Goal: Task Accomplishment & Management: Use online tool/utility

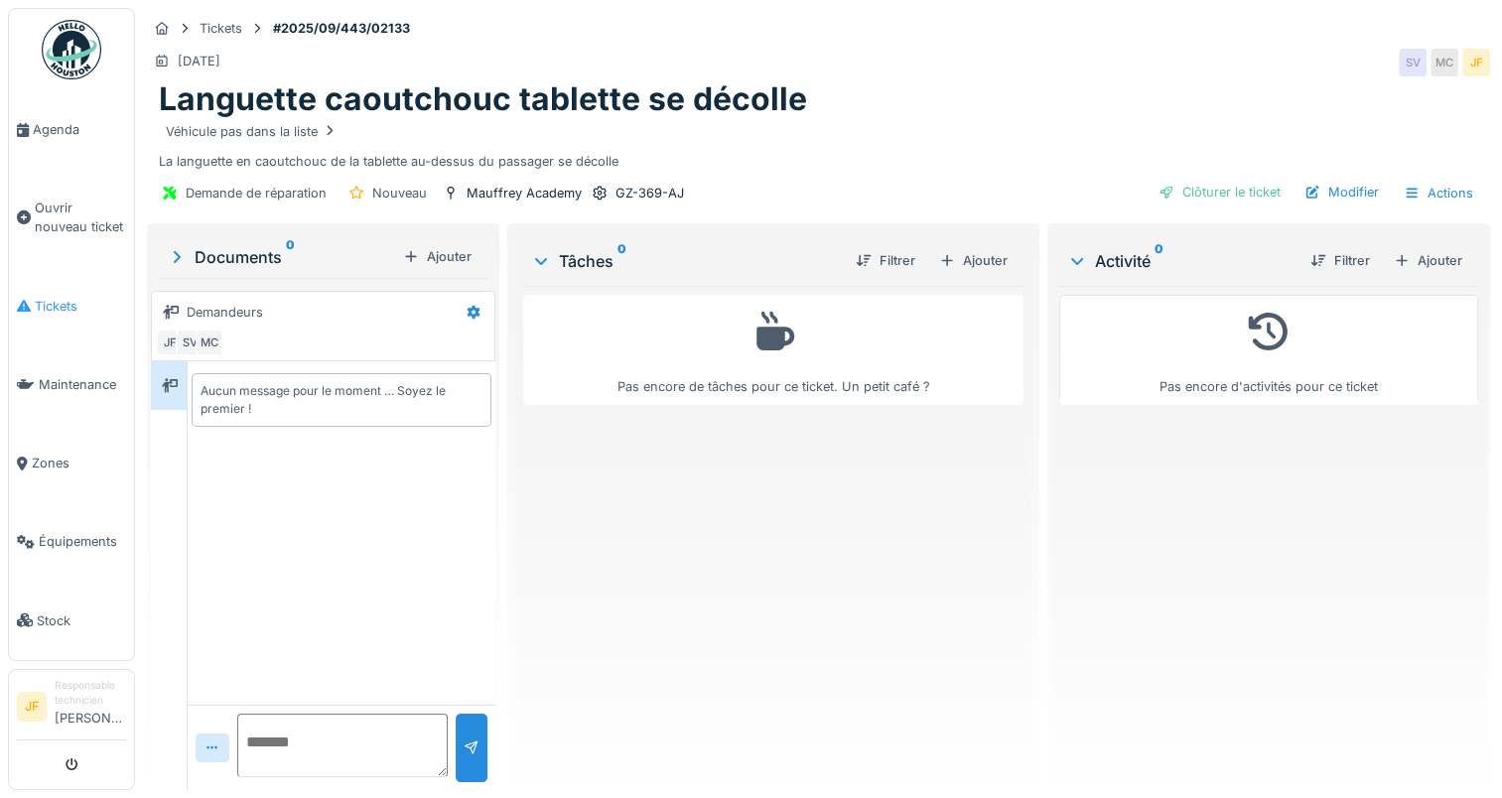
click at [52, 298] on span "Tickets" at bounding box center [80, 306] width 91 height 19
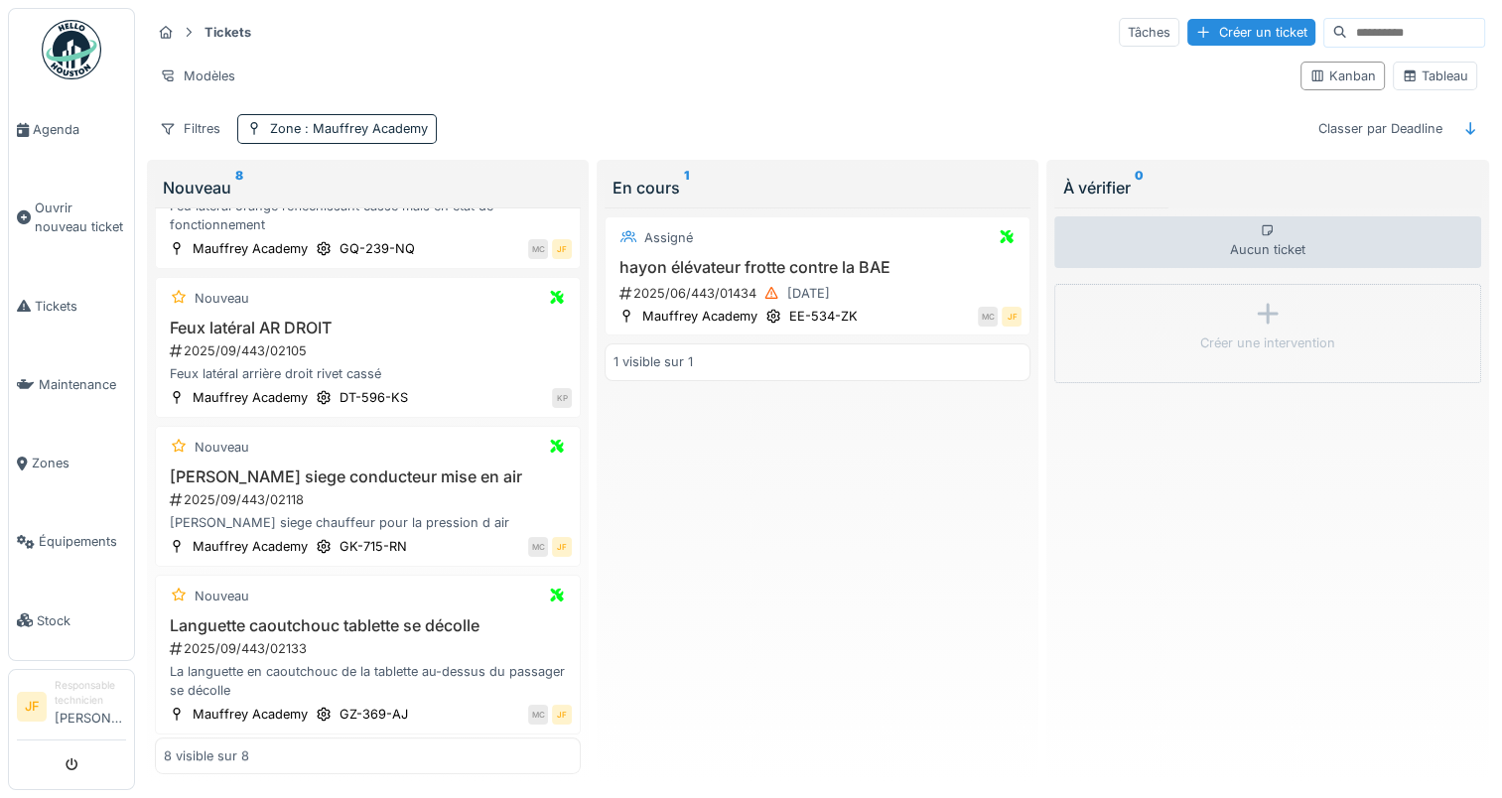
scroll to position [15, 0]
click at [245, 617] on h3 "Languette caoutchouc tablette se décolle" at bounding box center [368, 626] width 408 height 19
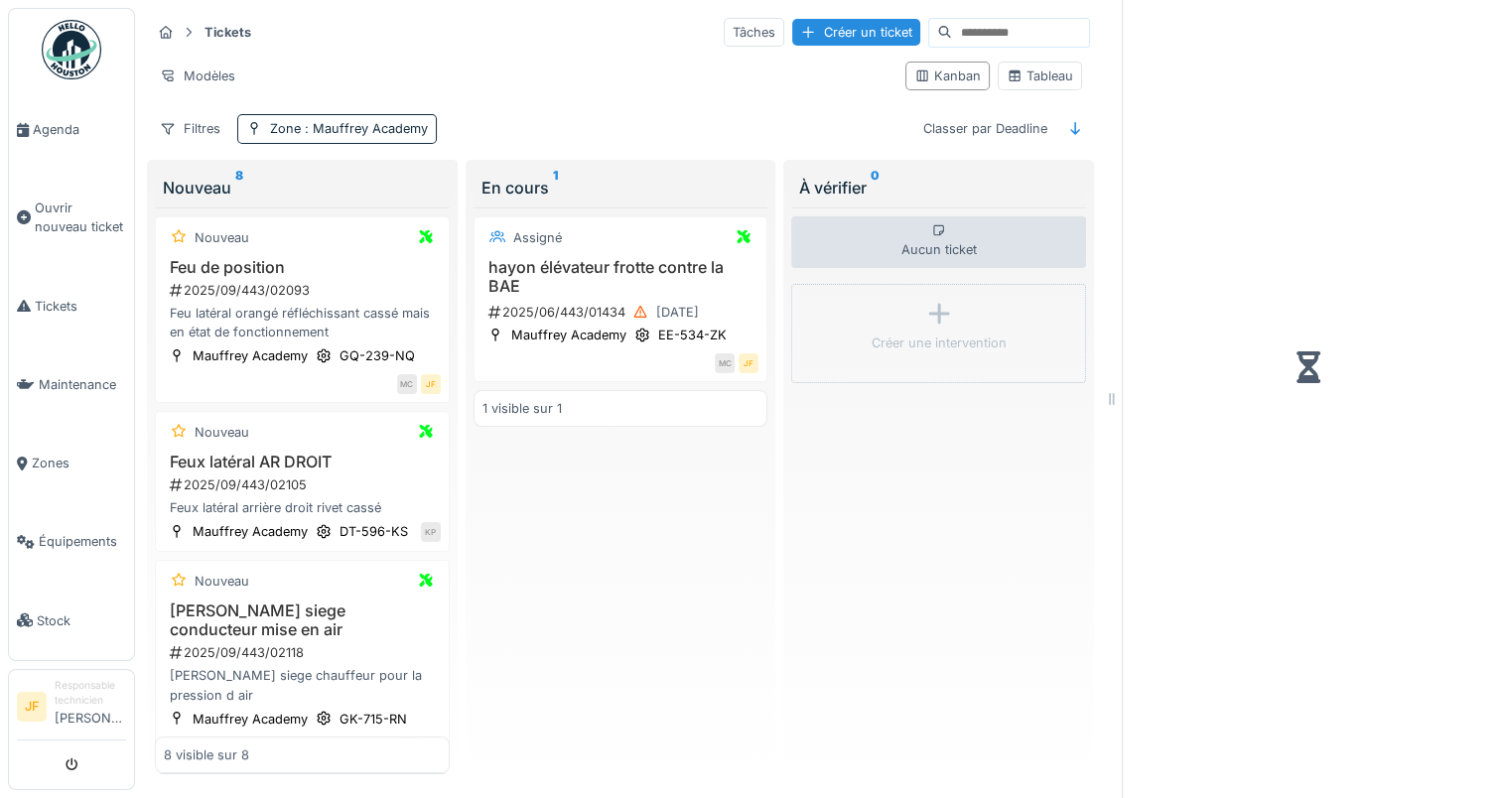
scroll to position [828, 0]
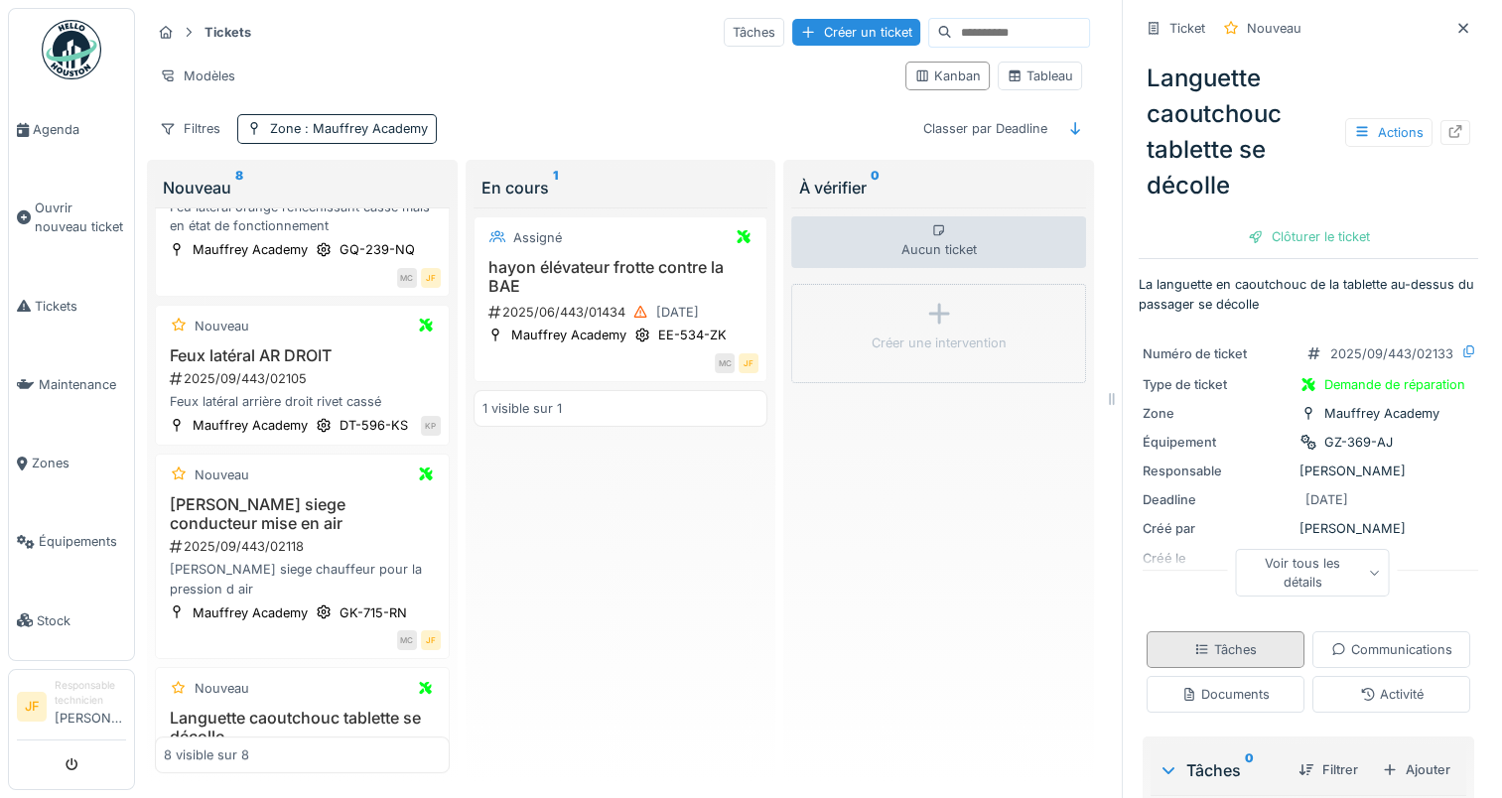
click at [1201, 640] on div "Tâches" at bounding box center [1225, 649] width 63 height 19
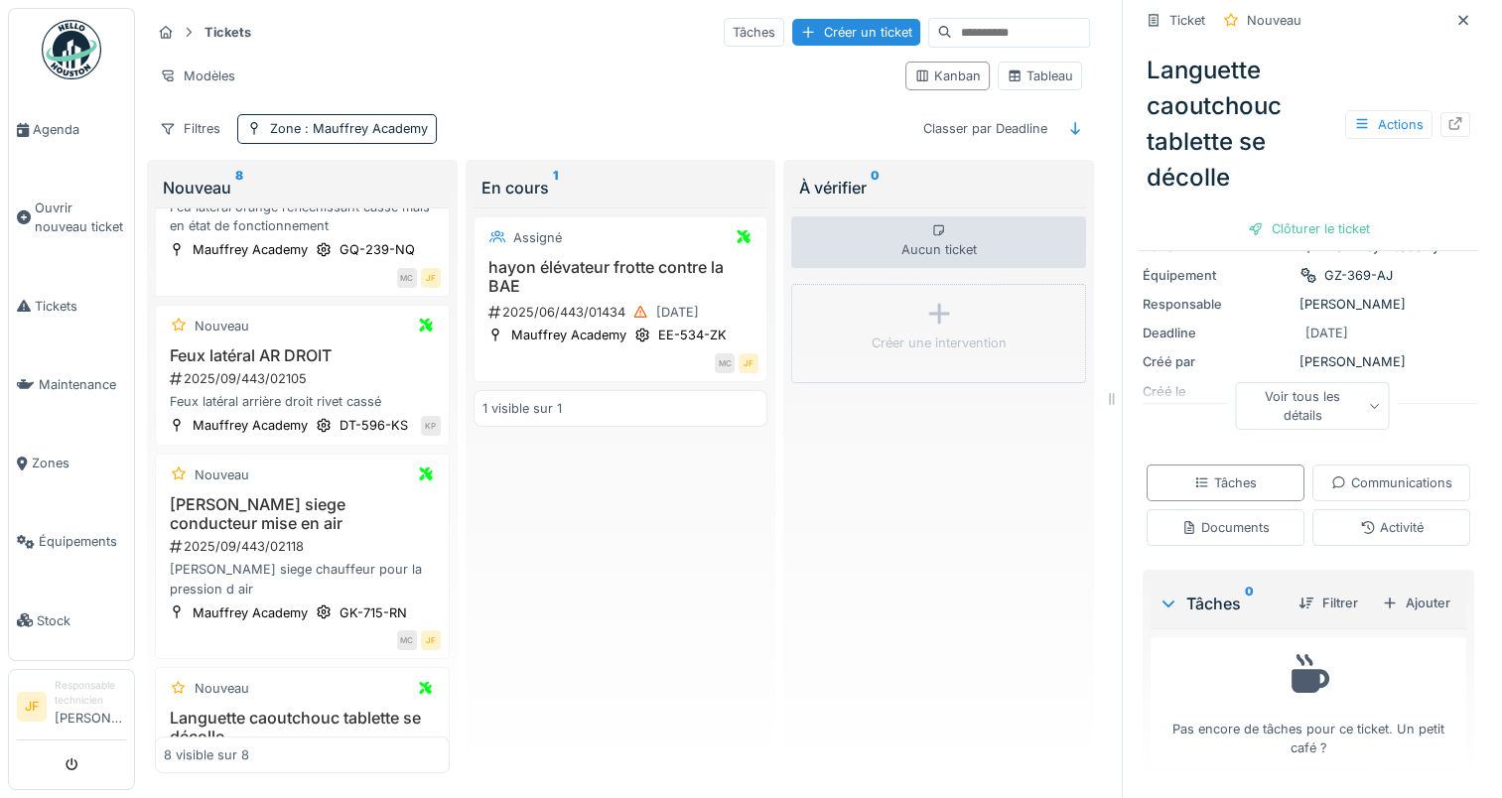
scroll to position [168, 0]
click at [1380, 590] on div "Ajouter" at bounding box center [1416, 603] width 84 height 27
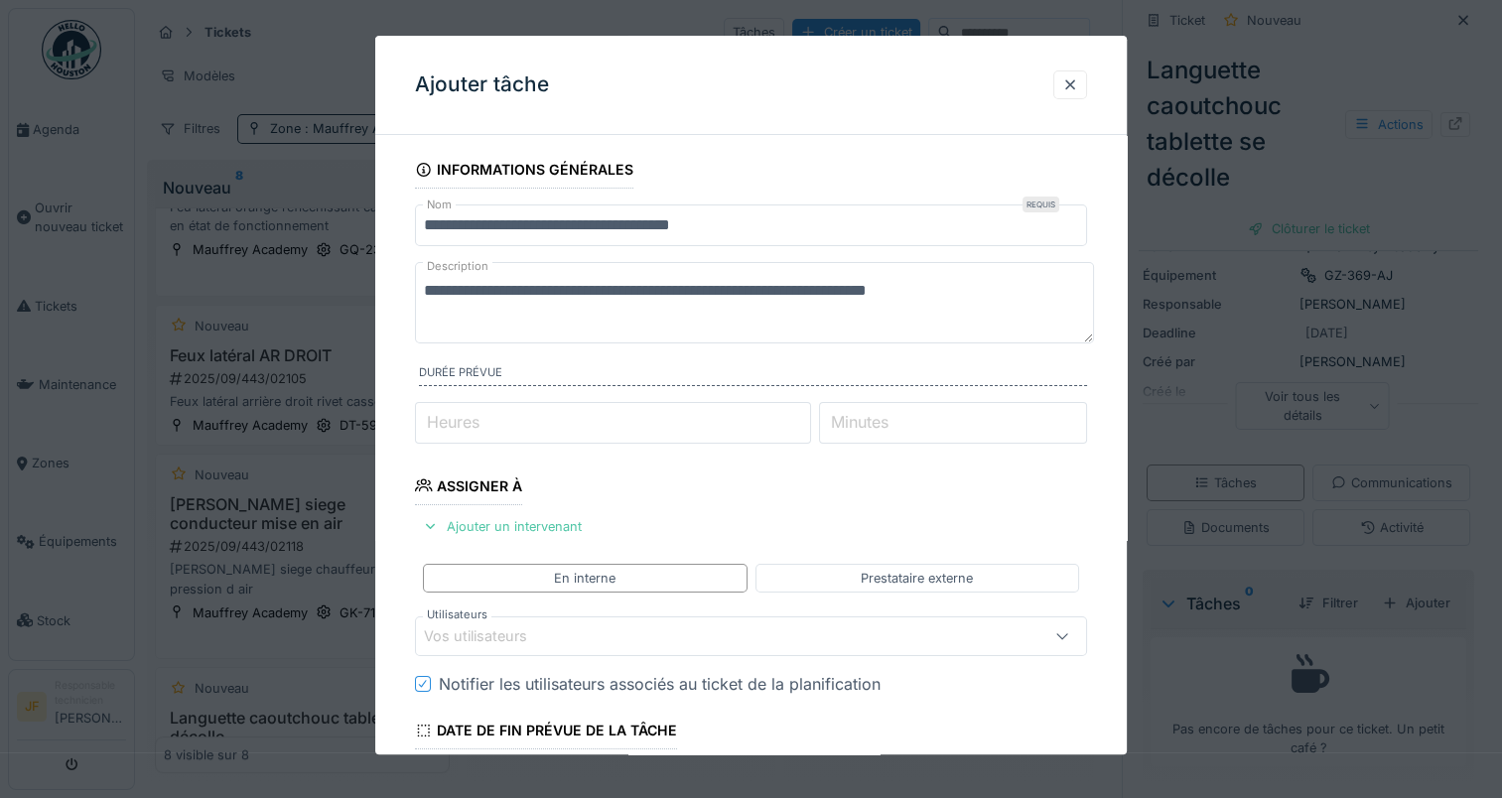
click at [893, 429] on label "Minutes" at bounding box center [860, 422] width 66 height 24
click at [897, 429] on input "Minutes" at bounding box center [953, 423] width 268 height 42
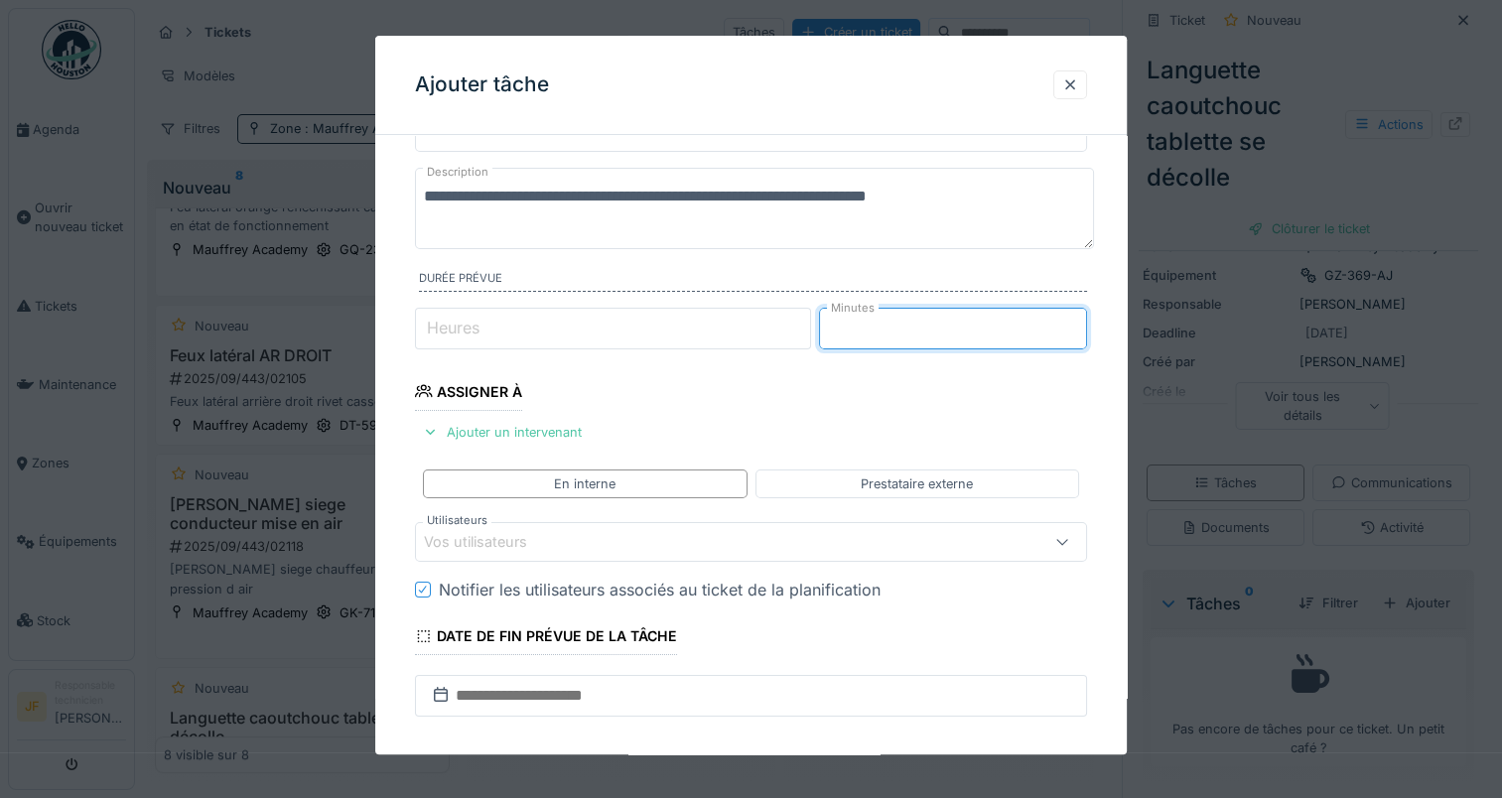
scroll to position [199, 0]
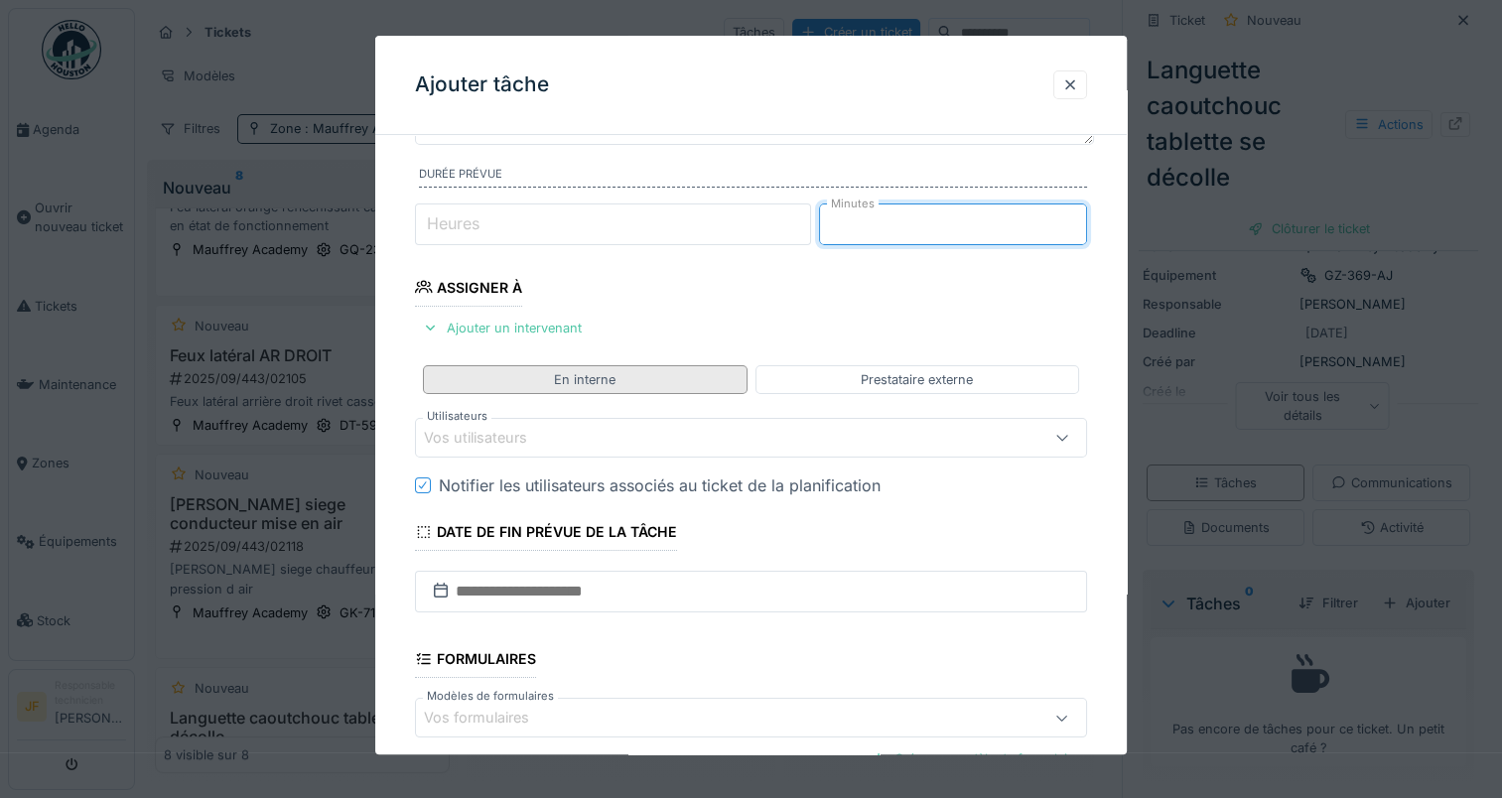
type input "**"
click at [570, 377] on div "En interne" at bounding box center [585, 379] width 62 height 19
click at [575, 370] on div "En interne" at bounding box center [585, 379] width 62 height 19
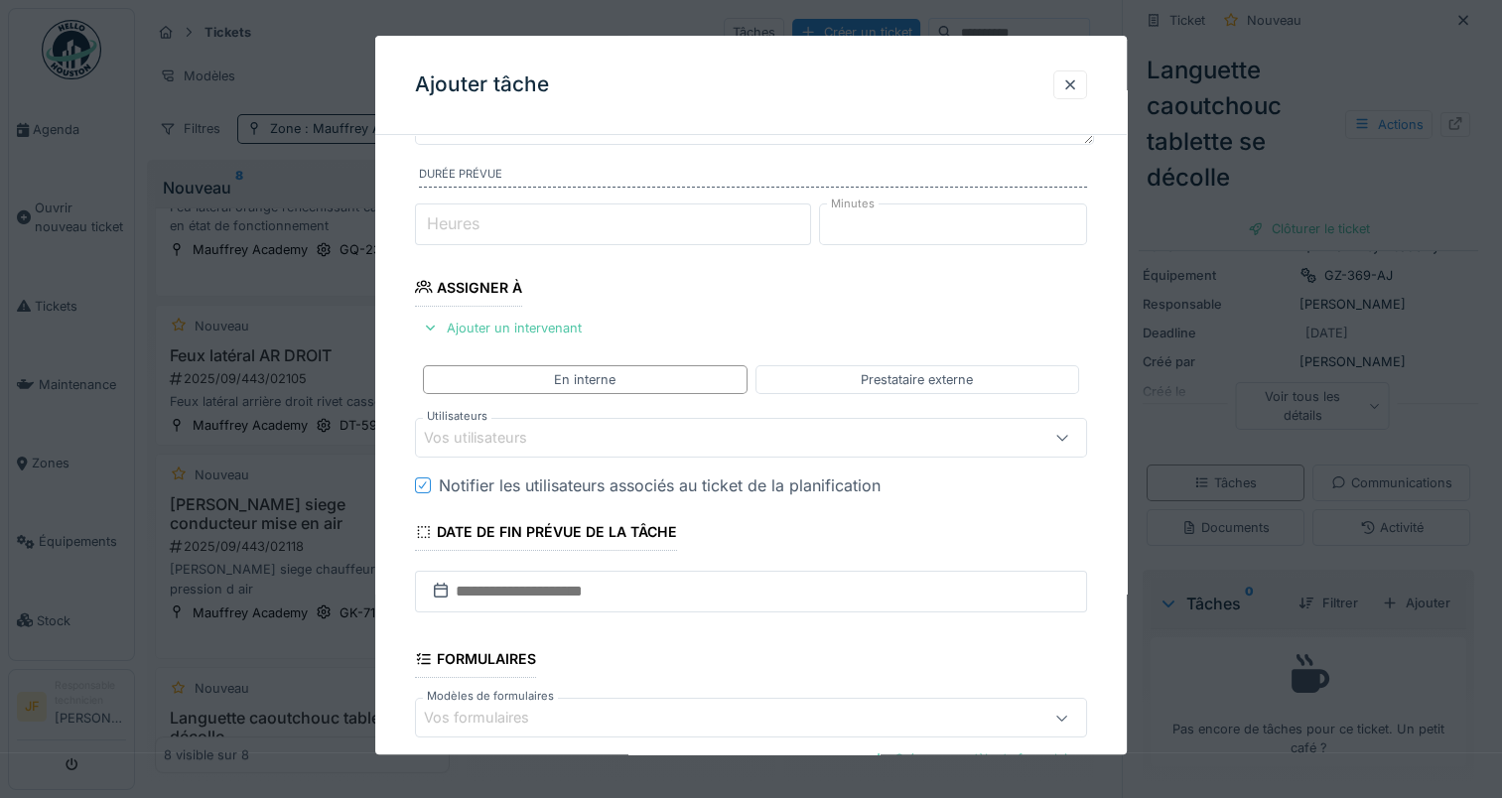
click at [468, 432] on div "Vos utilisateurs" at bounding box center [489, 438] width 131 height 22
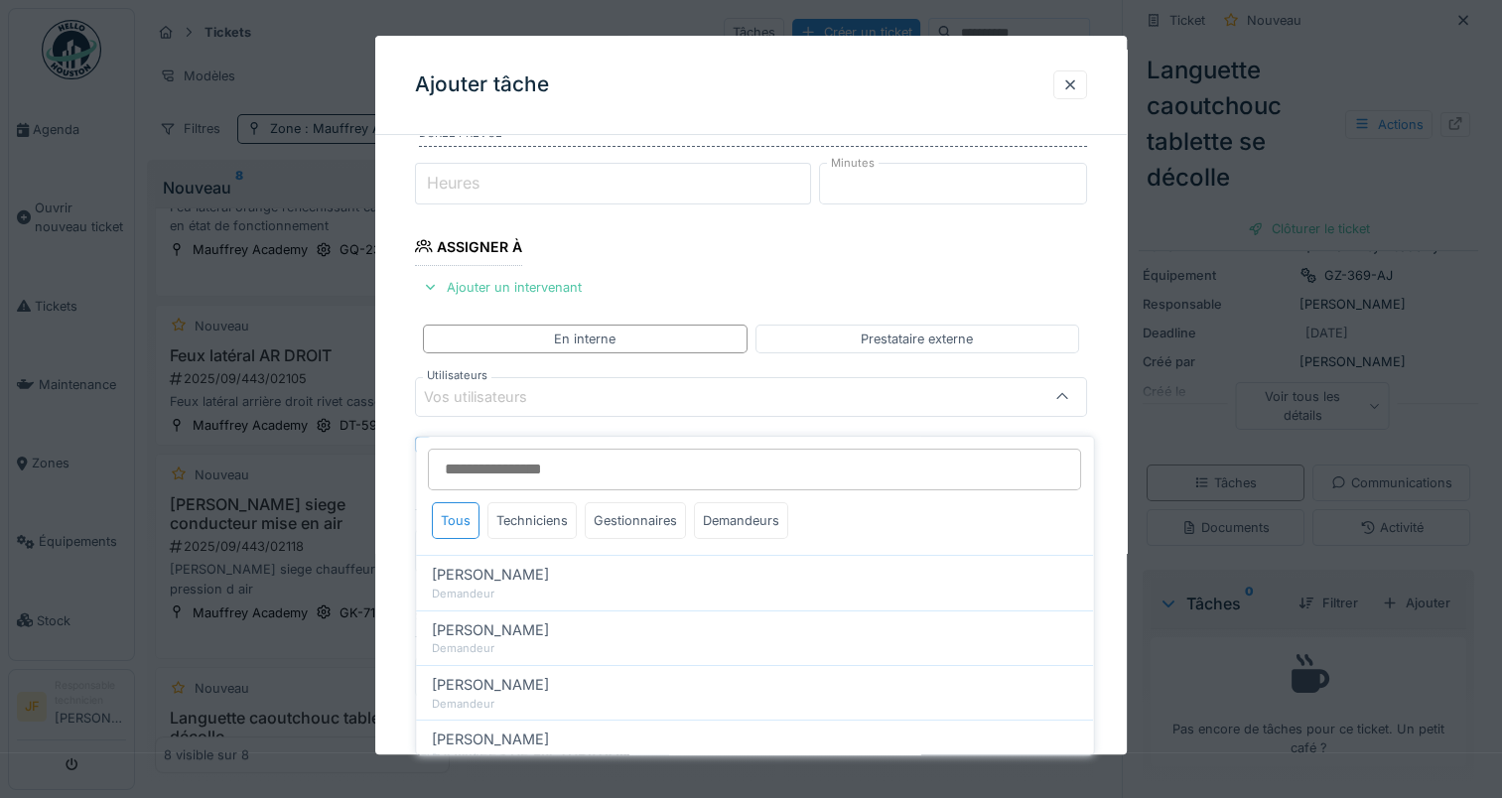
click at [479, 393] on div "Vos utilisateurs" at bounding box center [489, 397] width 131 height 22
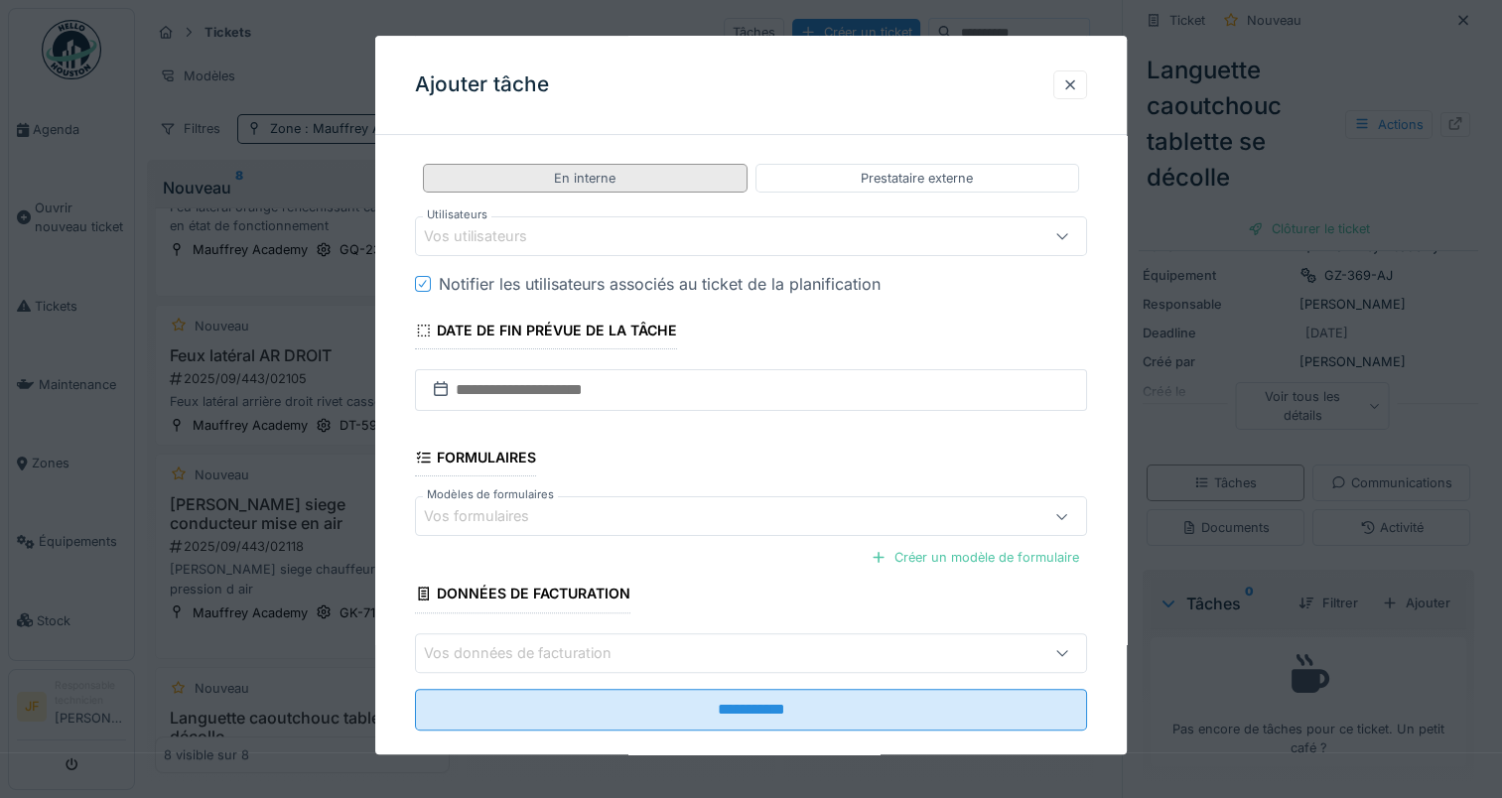
scroll to position [428, 0]
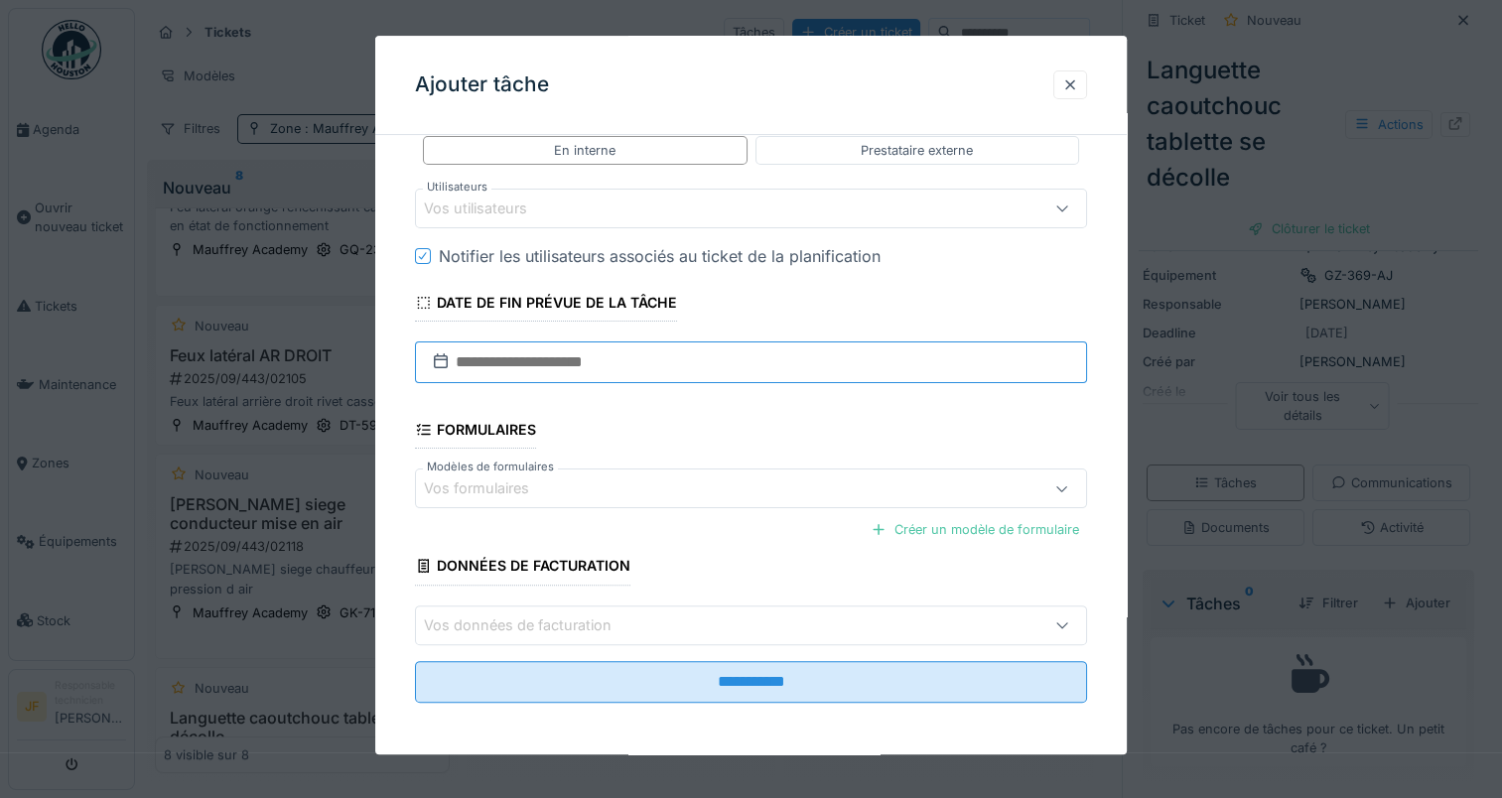
click at [551, 359] on input "text" at bounding box center [751, 363] width 672 height 42
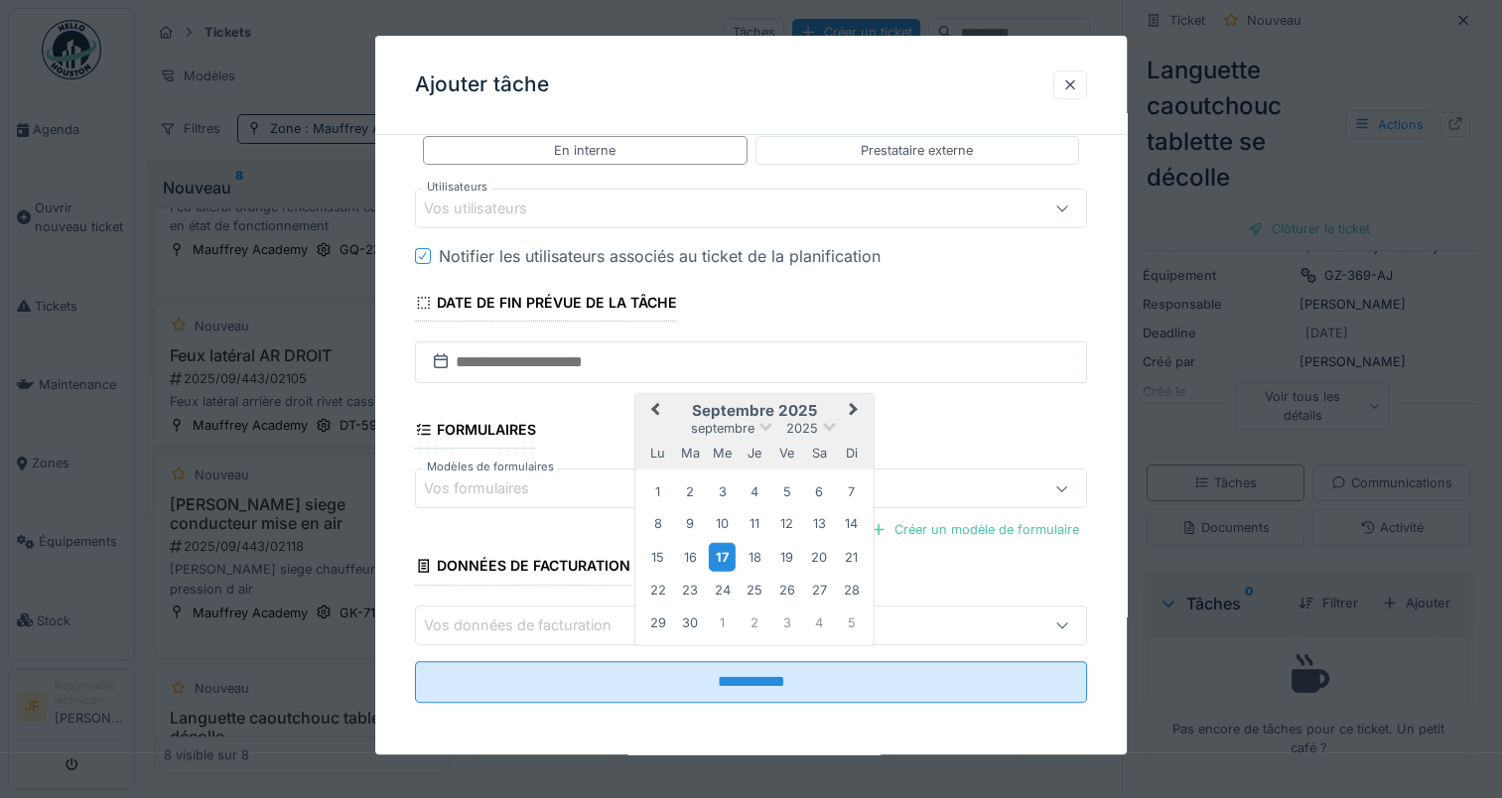
click at [722, 548] on div "17" at bounding box center [722, 557] width 27 height 29
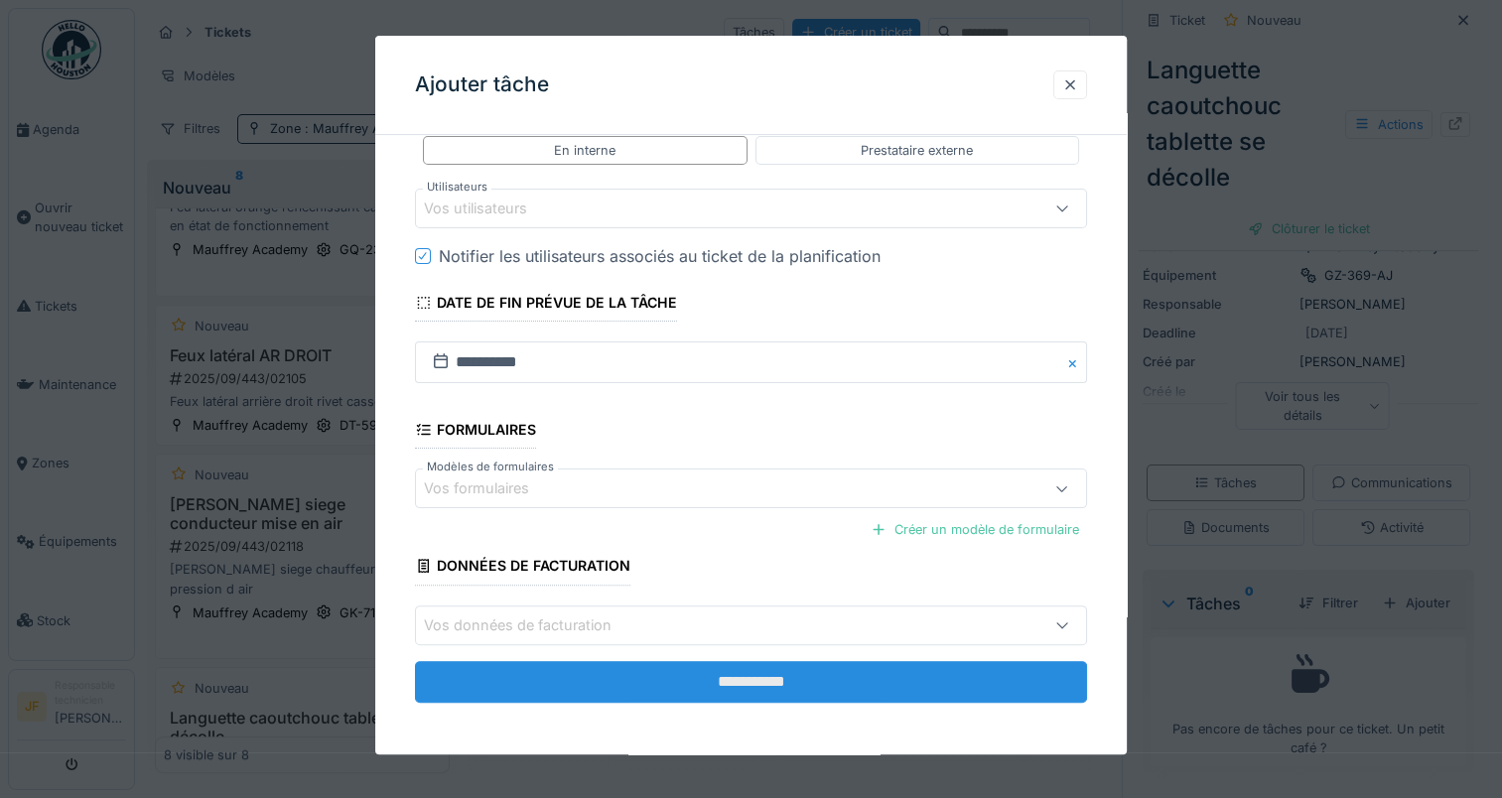
click at [765, 679] on input "**********" at bounding box center [751, 682] width 672 height 42
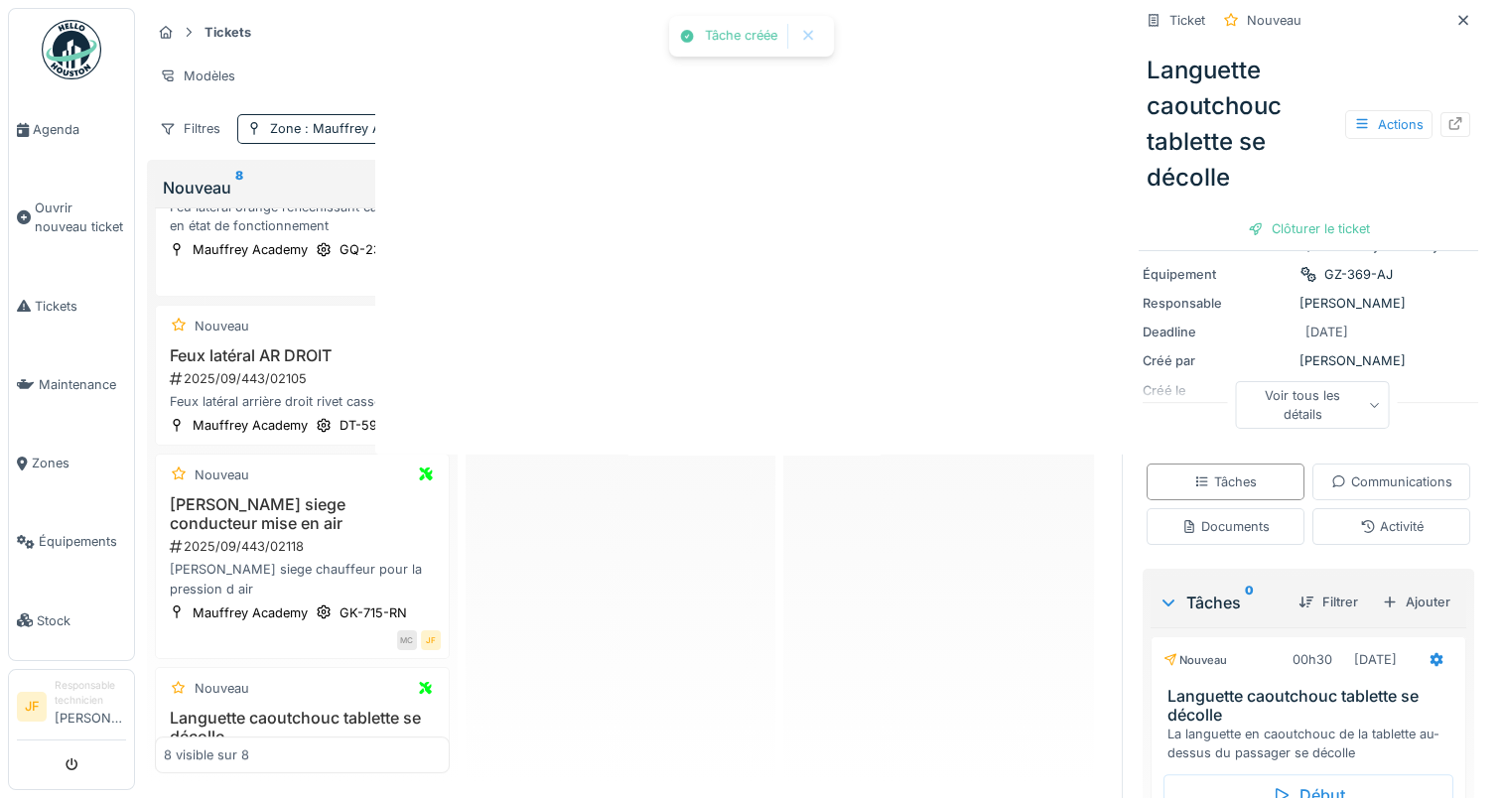
scroll to position [195, 0]
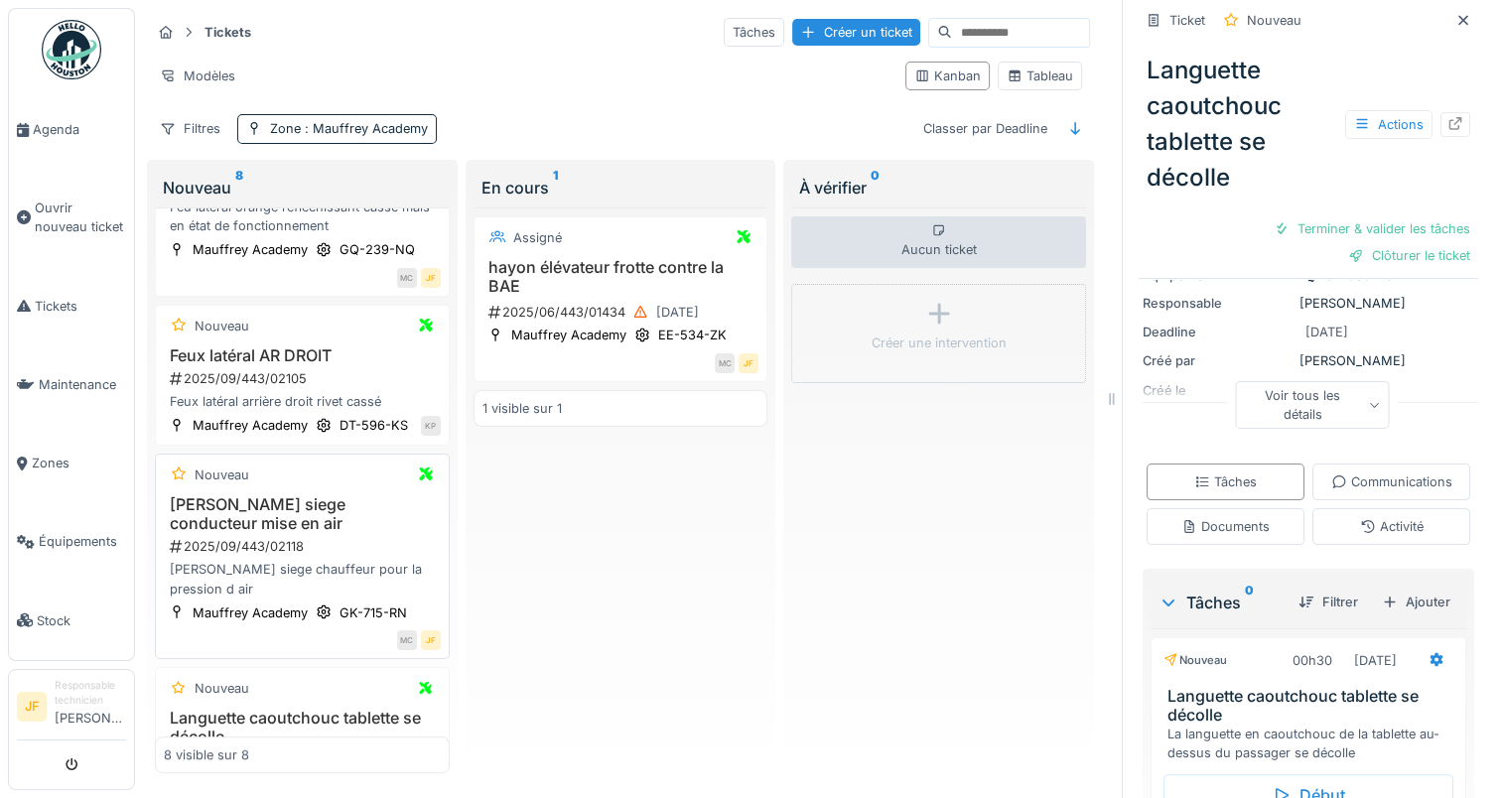
click at [279, 514] on h3 "Bouton siege conducteur mise en air" at bounding box center [302, 514] width 277 height 38
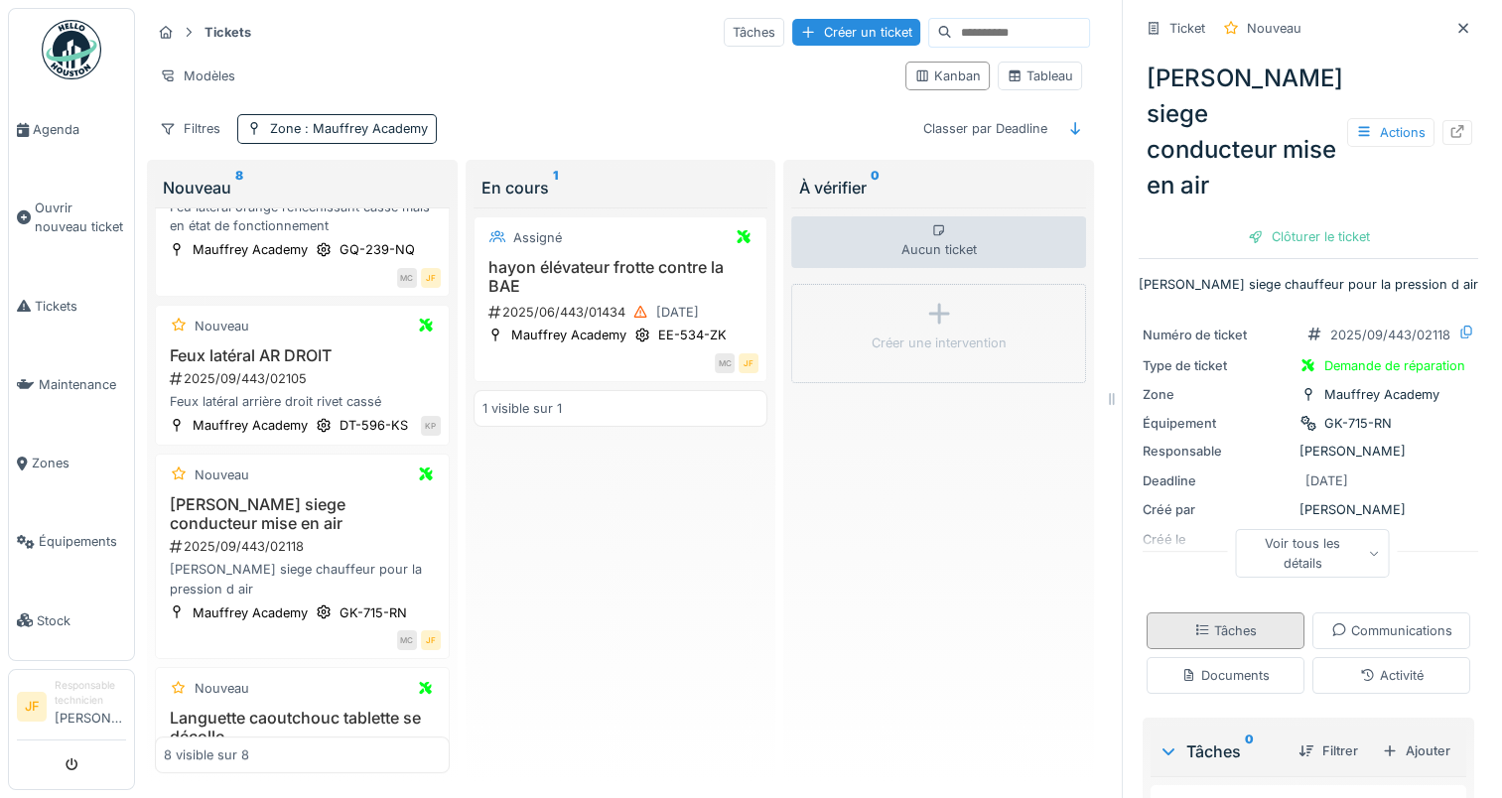
click at [1221, 621] on div "Tâches" at bounding box center [1225, 630] width 63 height 19
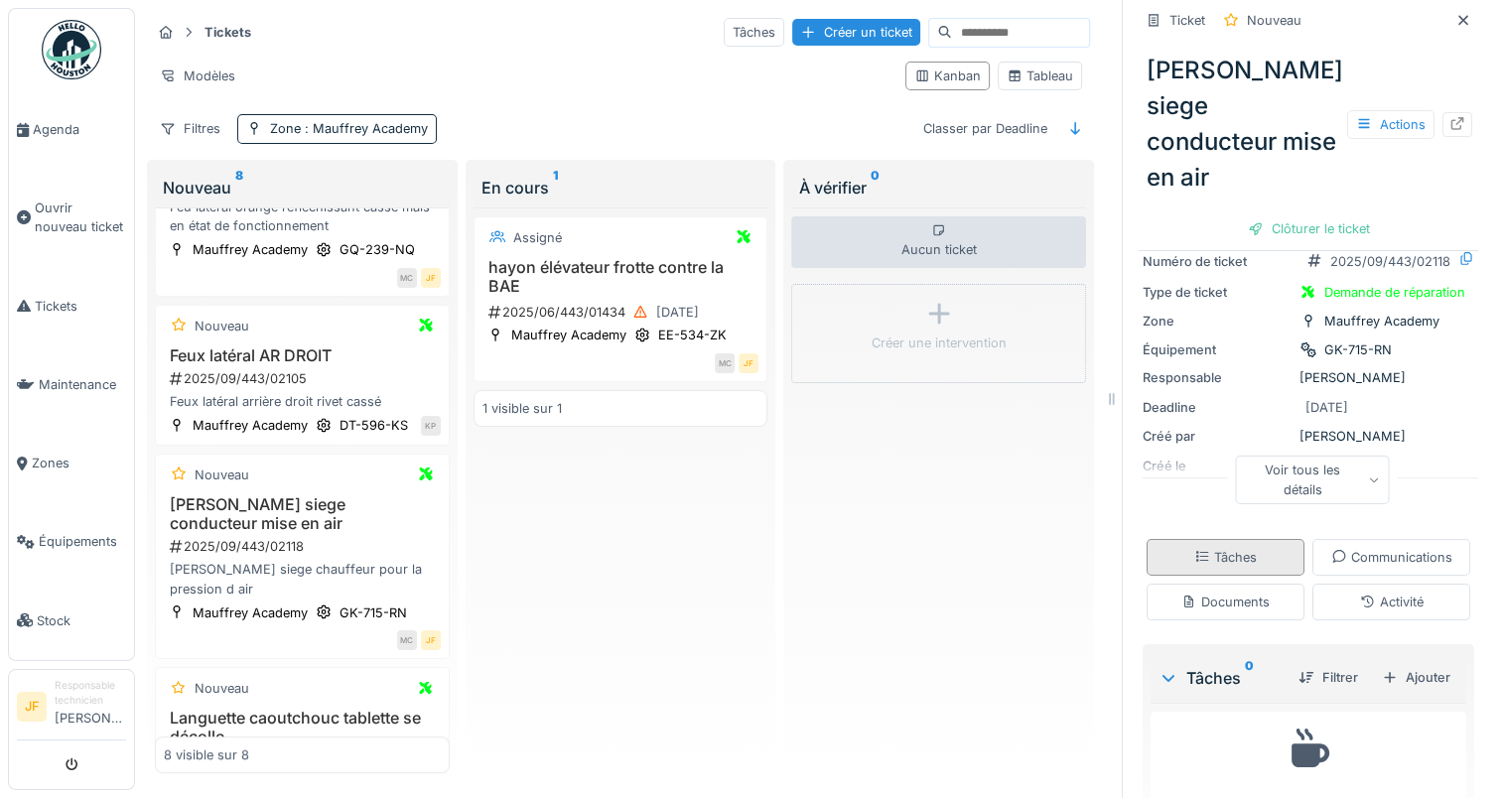
scroll to position [113, 0]
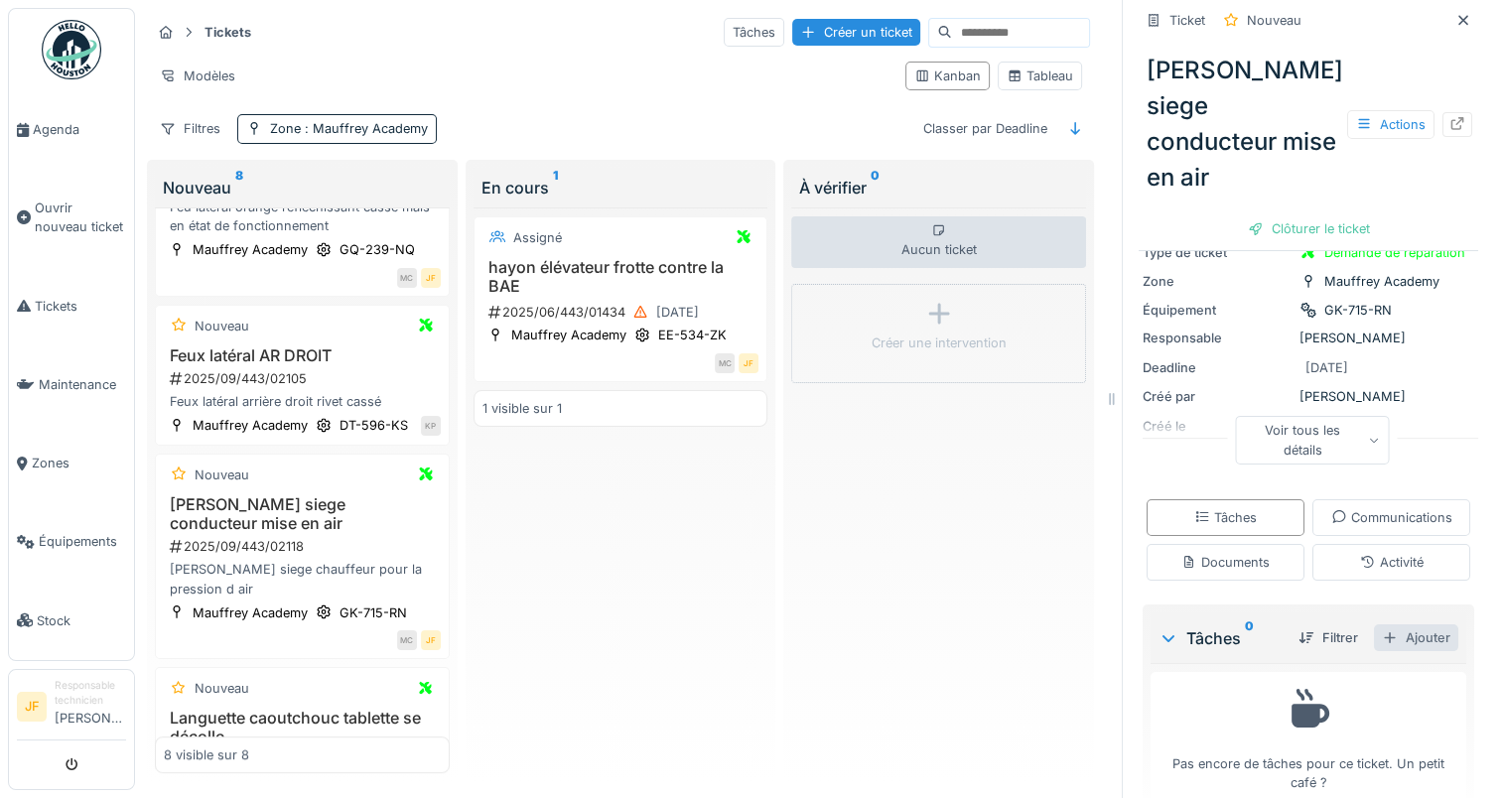
click at [1397, 624] on div "Ajouter" at bounding box center [1416, 637] width 84 height 27
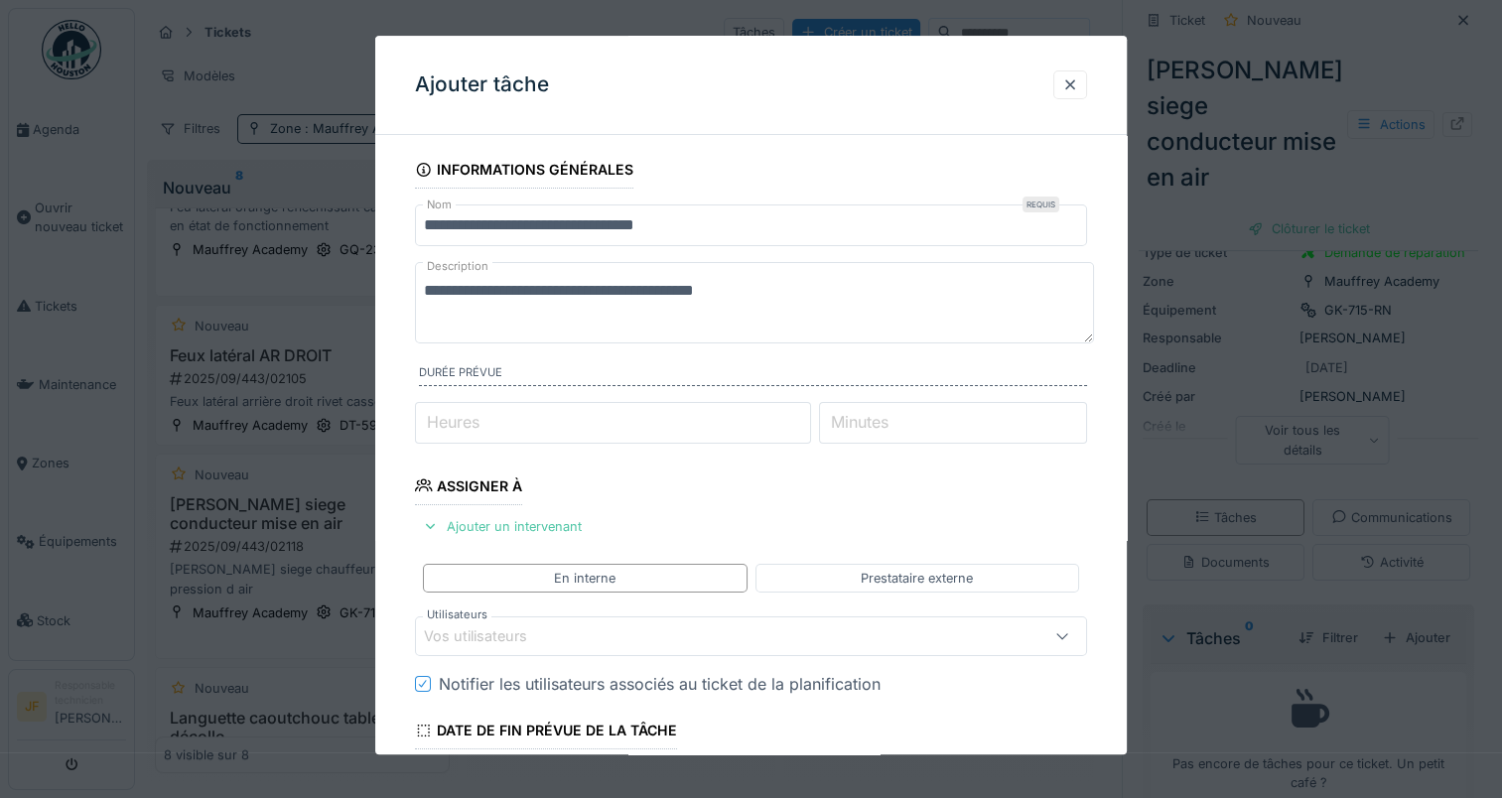
click at [912, 424] on input "Minutes" at bounding box center [953, 423] width 268 height 42
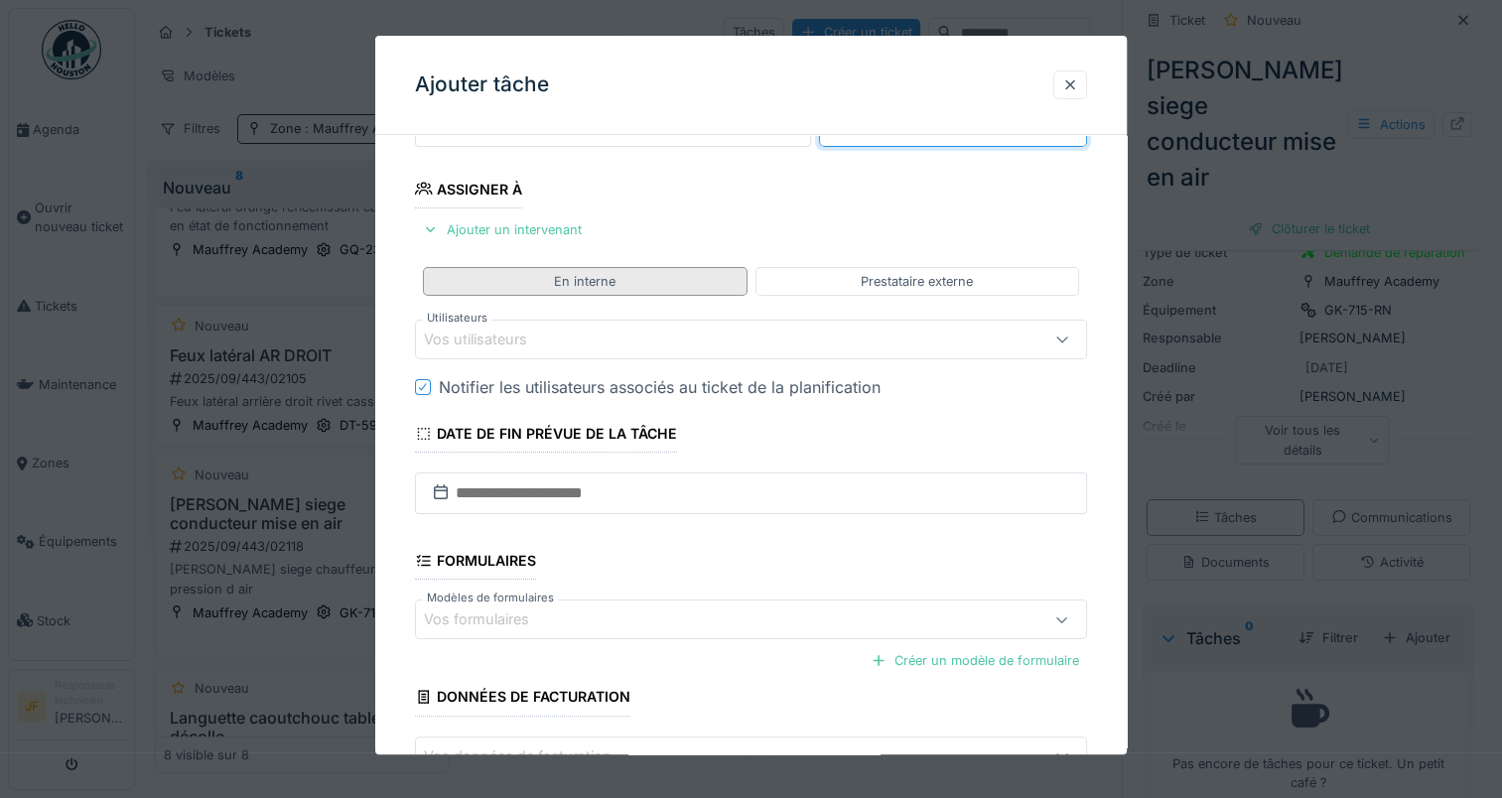
scroll to position [298, 0]
type input "**"
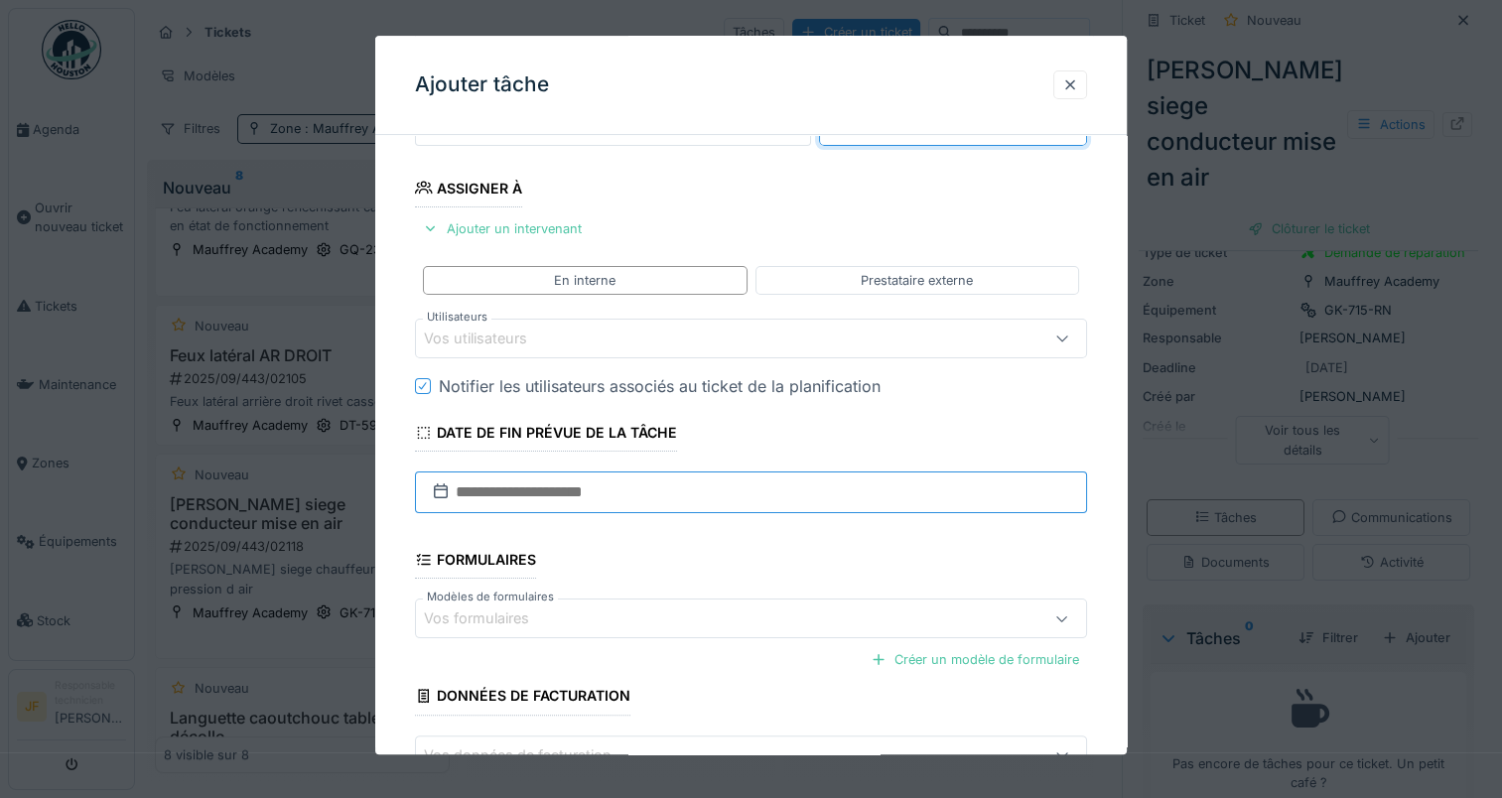
click at [541, 494] on input "text" at bounding box center [751, 493] width 672 height 42
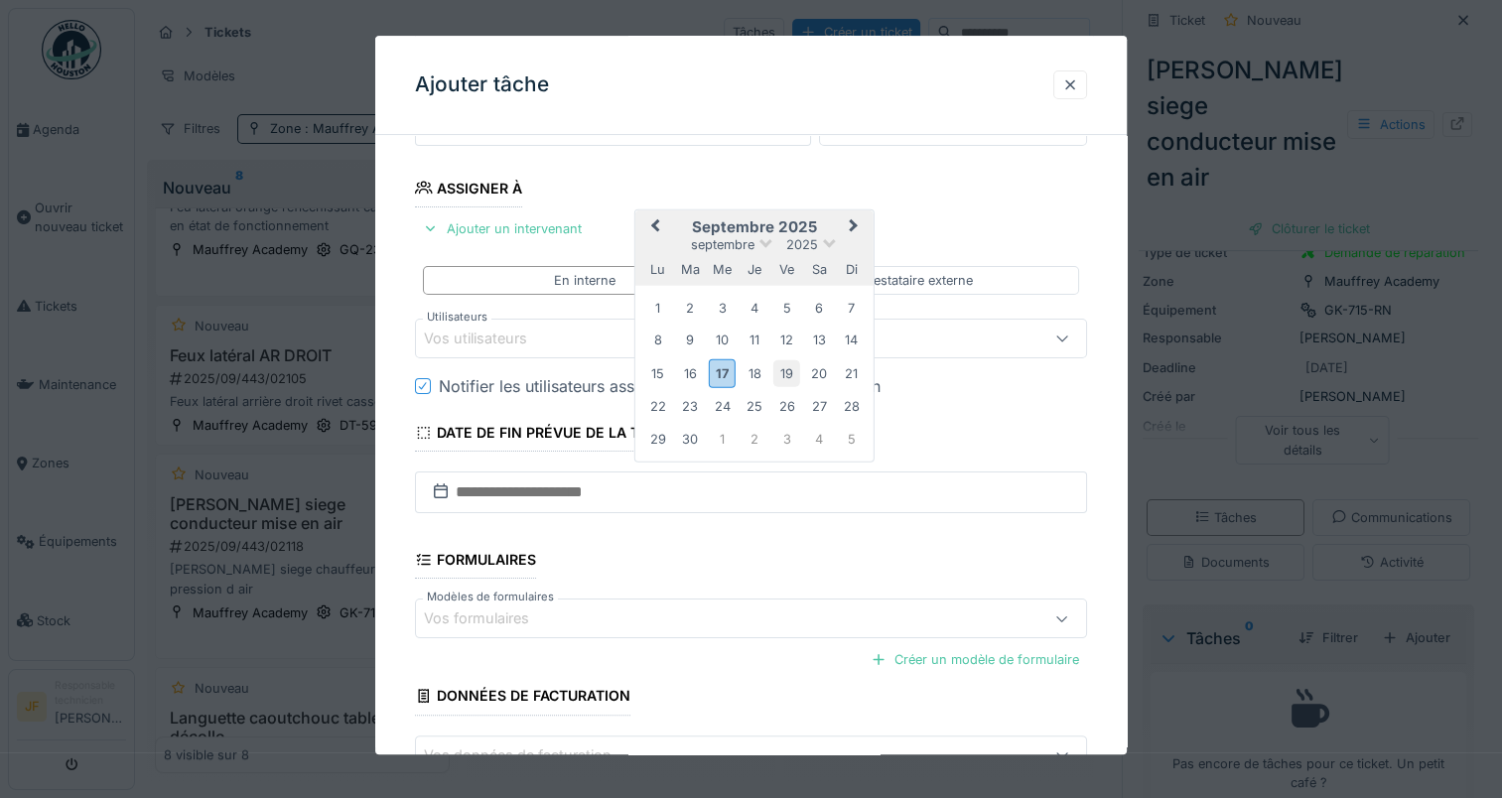
click at [789, 369] on div "19" at bounding box center [786, 373] width 27 height 27
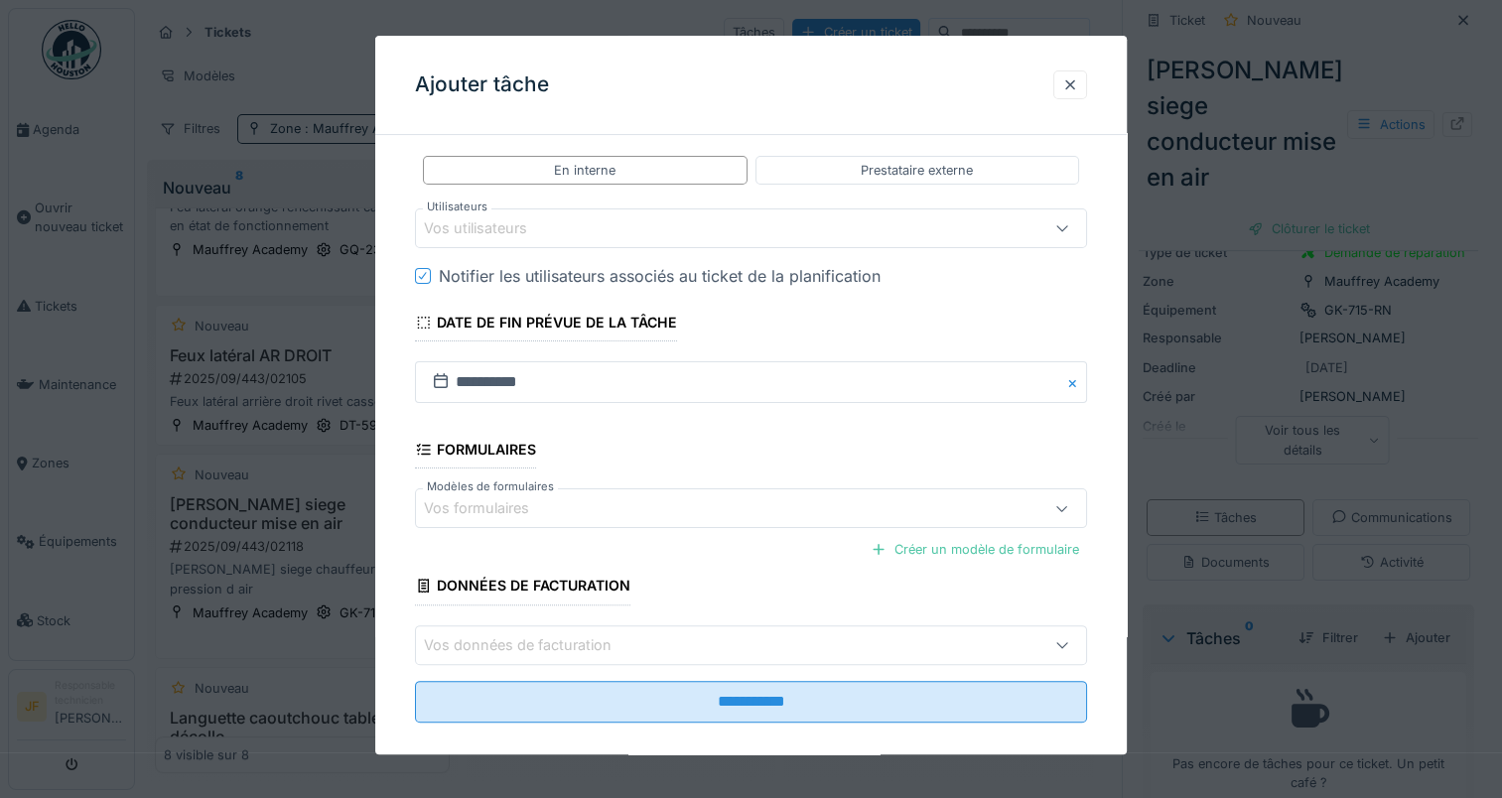
scroll to position [428, 0]
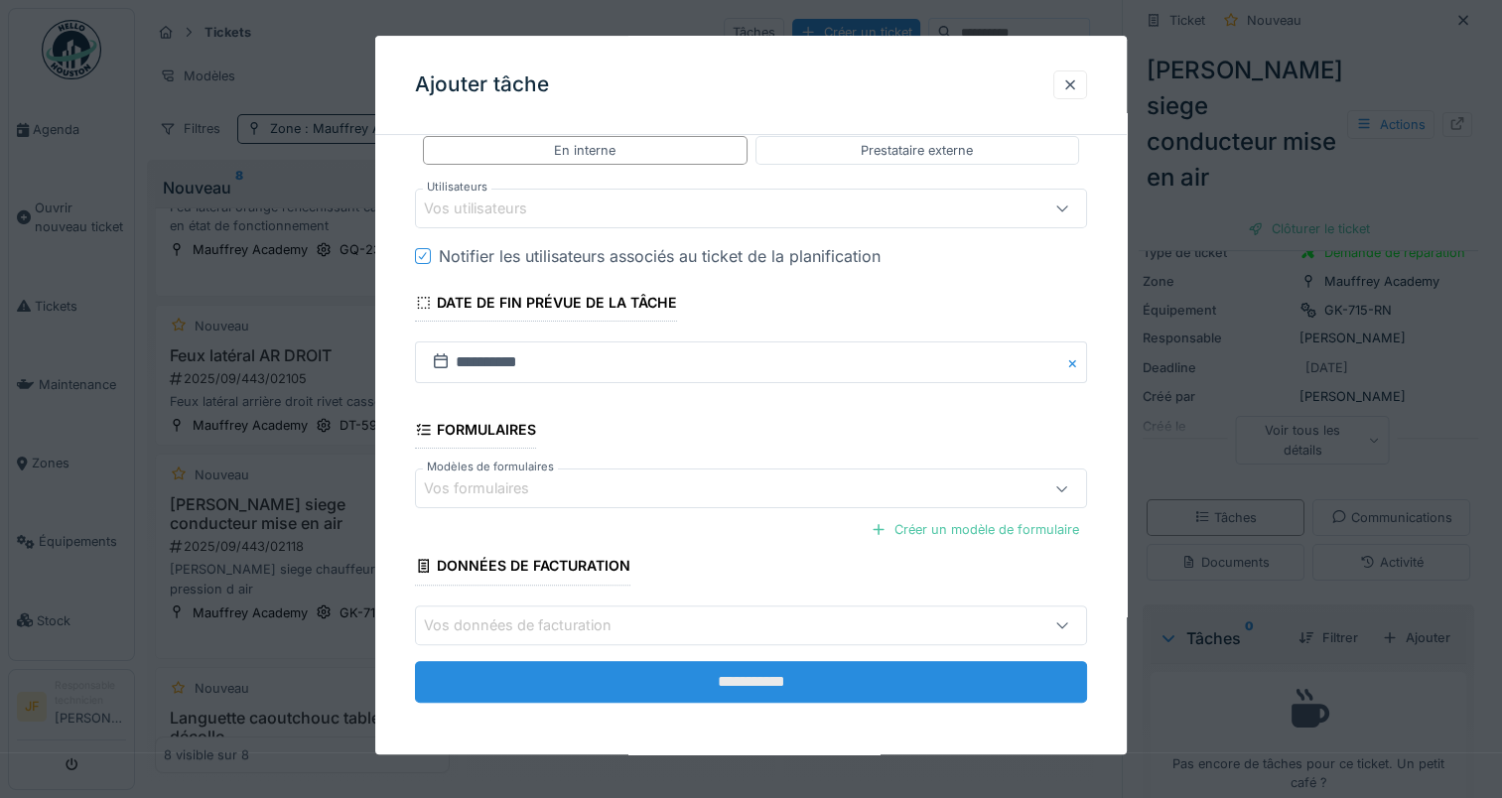
click at [749, 674] on input "**********" at bounding box center [751, 682] width 672 height 42
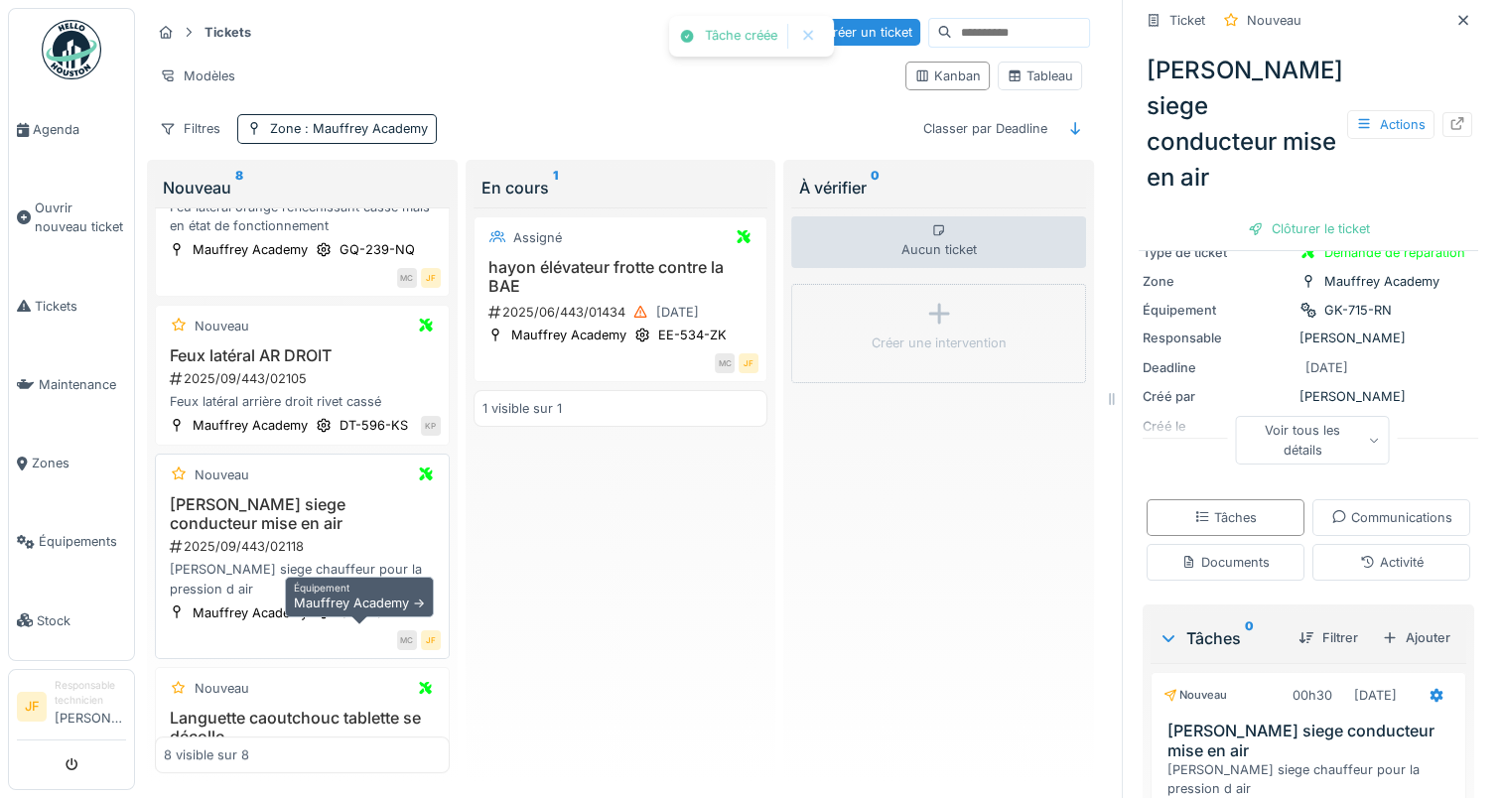
scroll to position [140, 0]
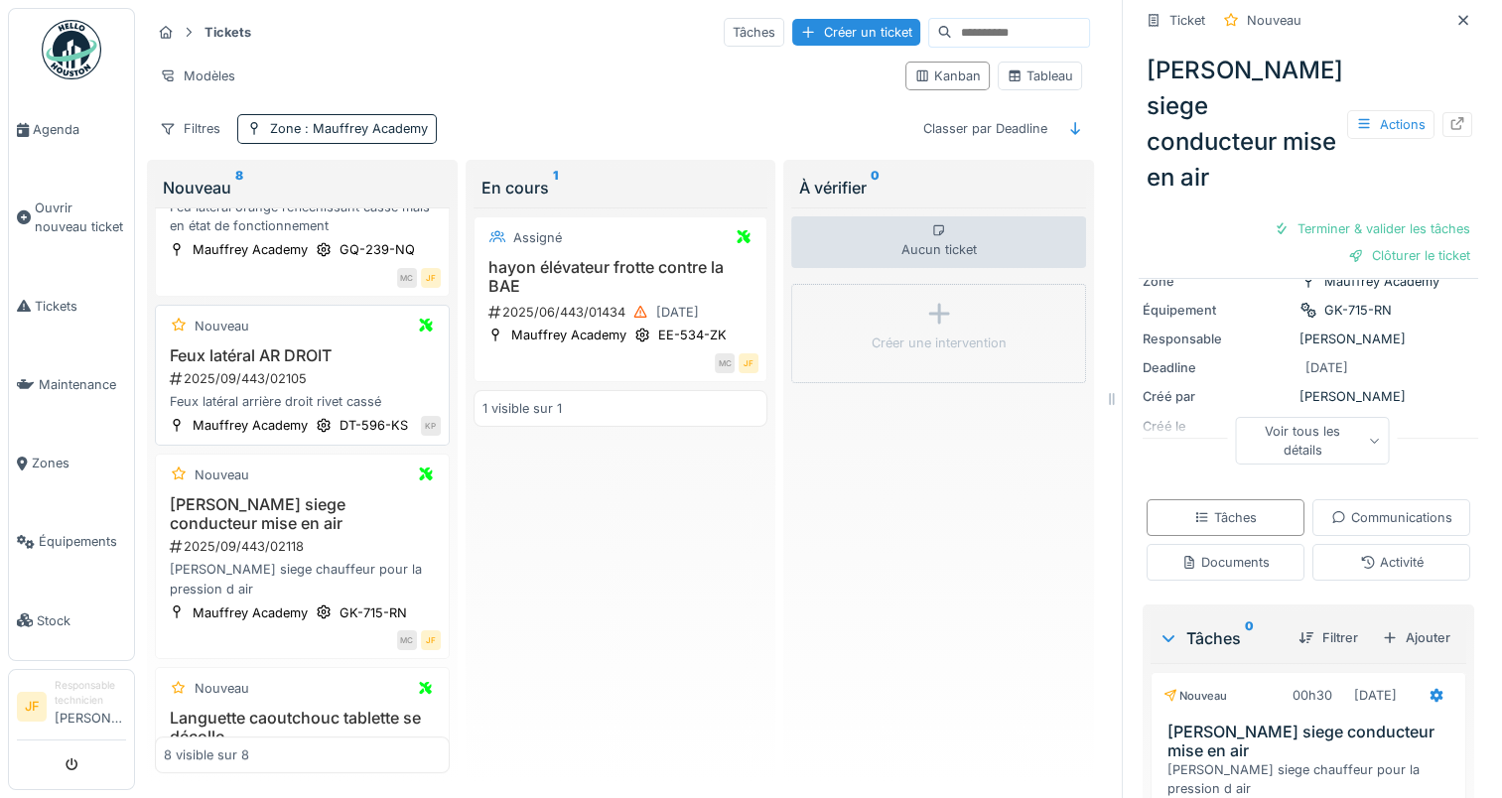
click at [237, 346] on h3 "Feux latéral AR DROIT" at bounding box center [302, 355] width 277 height 19
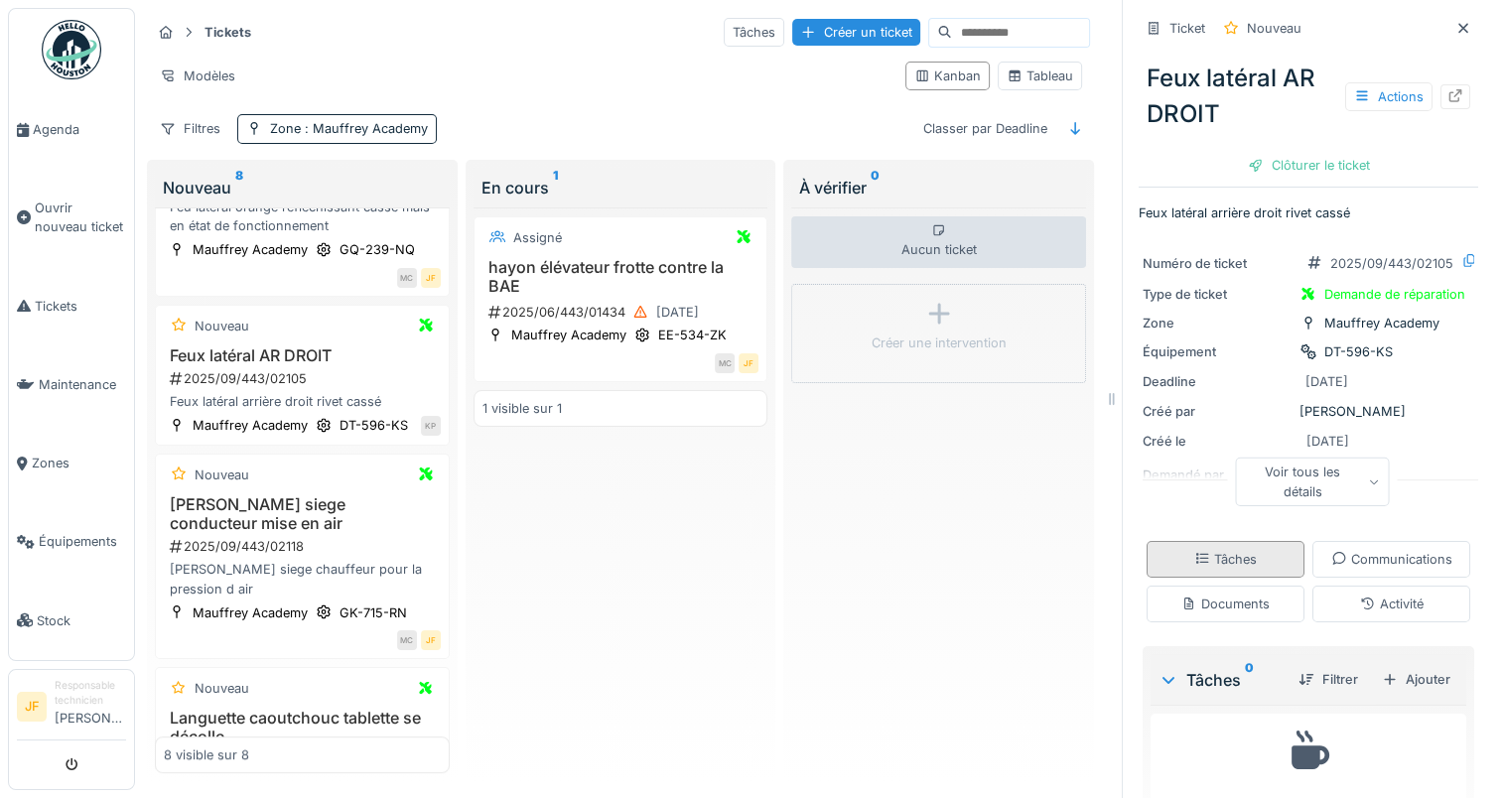
click at [1210, 550] on div "Tâches" at bounding box center [1225, 559] width 63 height 19
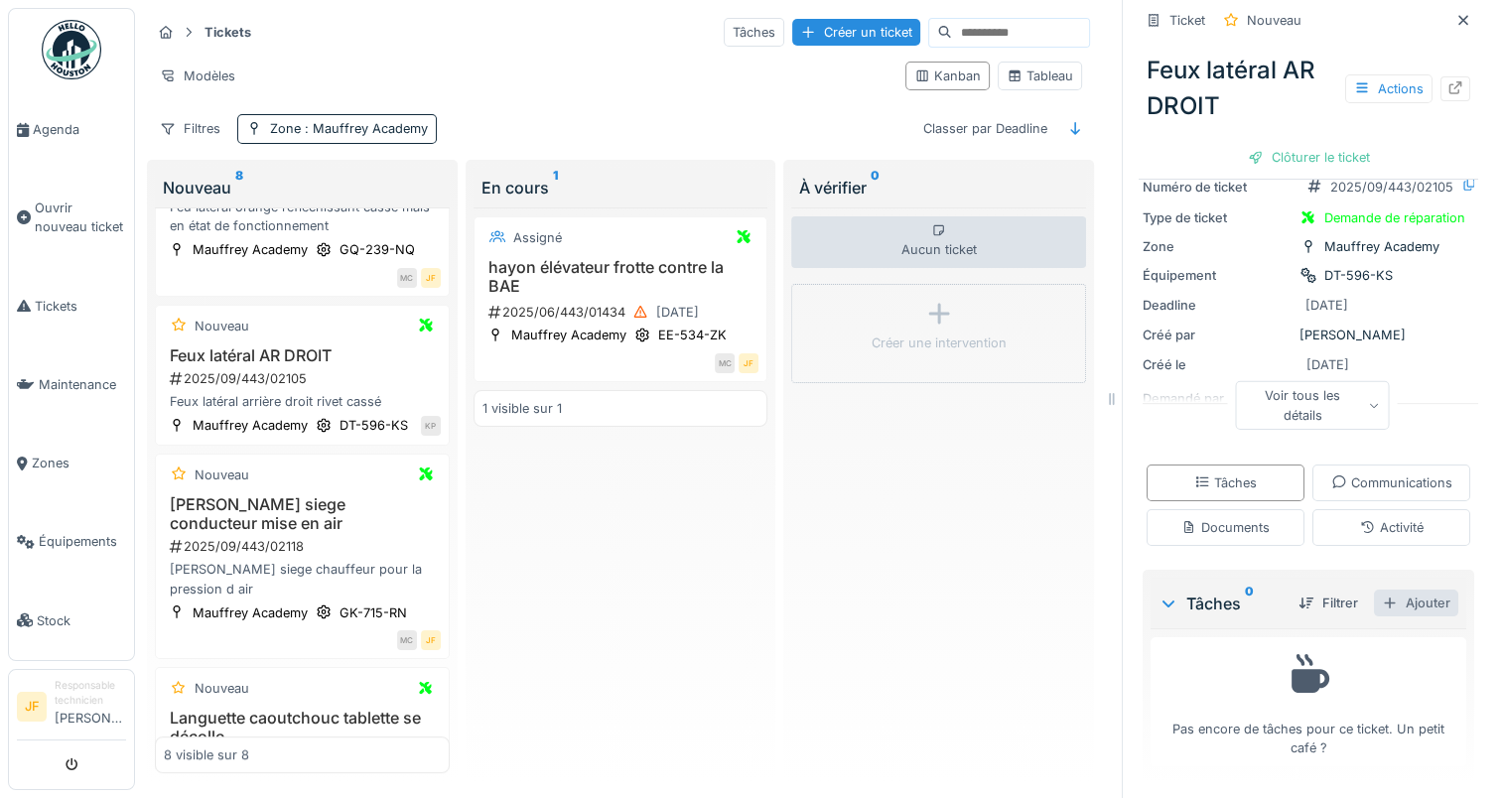
click at [1390, 590] on div "Ajouter" at bounding box center [1416, 603] width 84 height 27
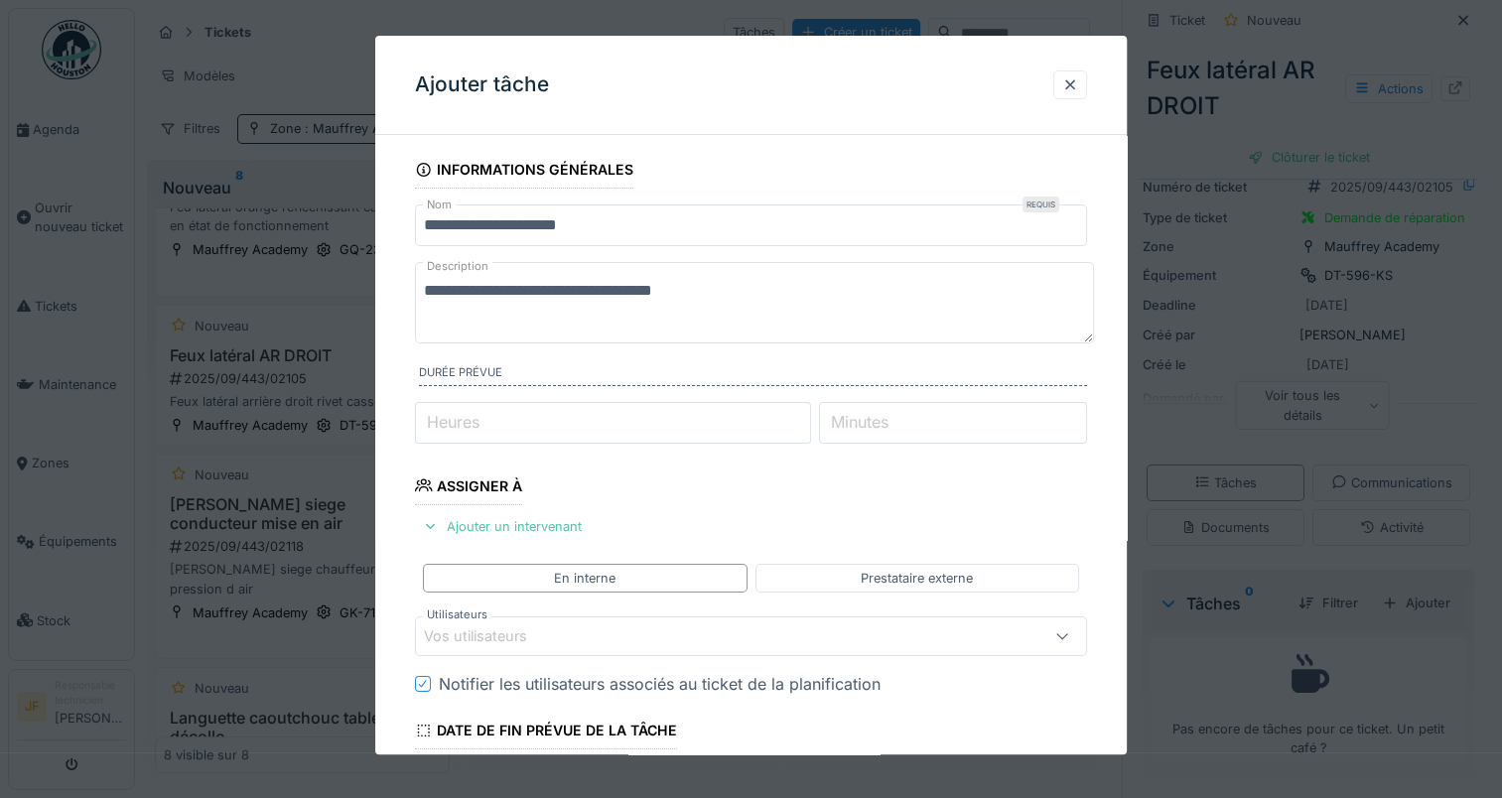
click at [918, 417] on input "Minutes" at bounding box center [953, 423] width 268 height 42
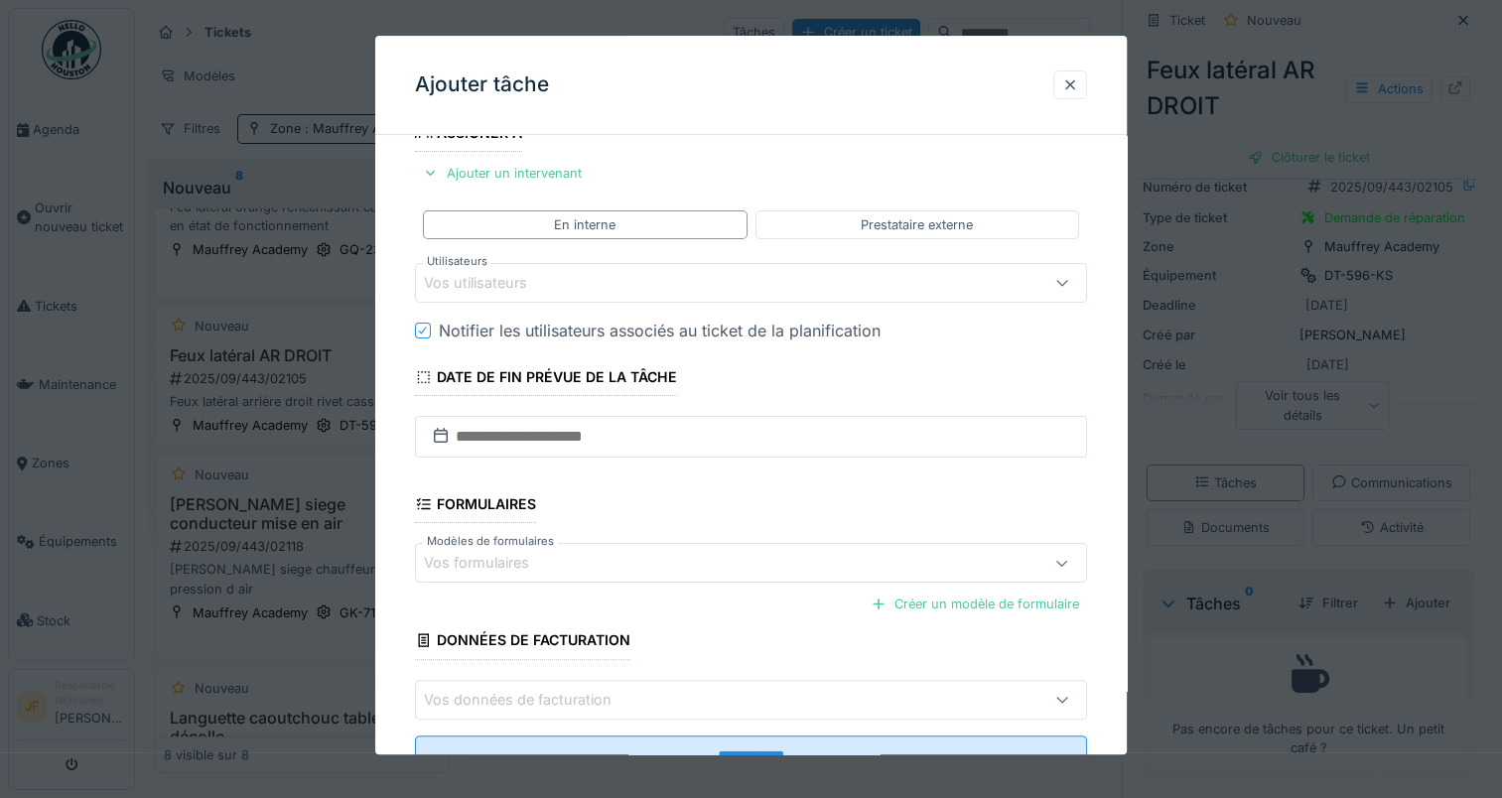
scroll to position [397, 0]
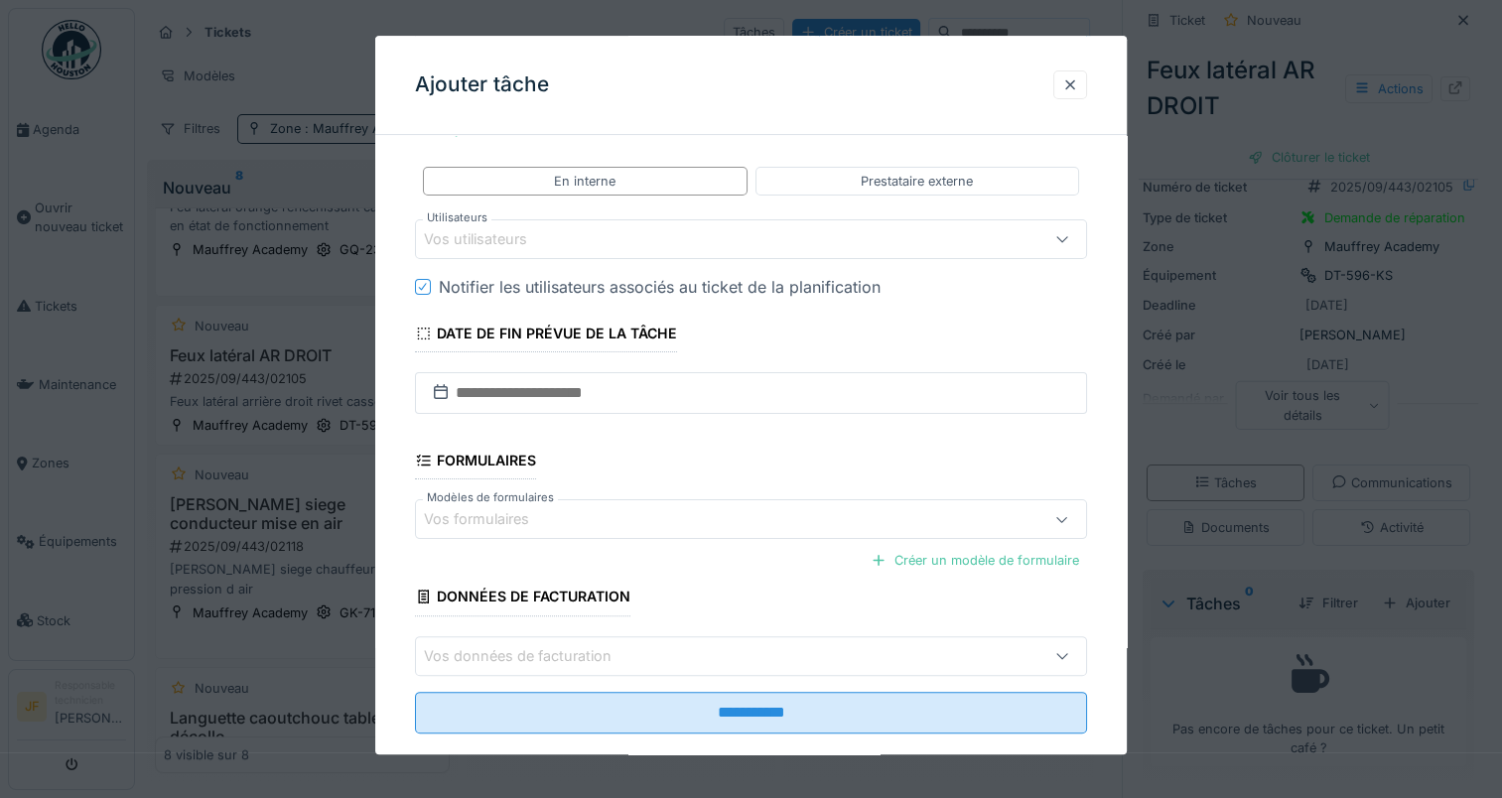
type input "**"
click at [497, 384] on input "text" at bounding box center [751, 393] width 672 height 42
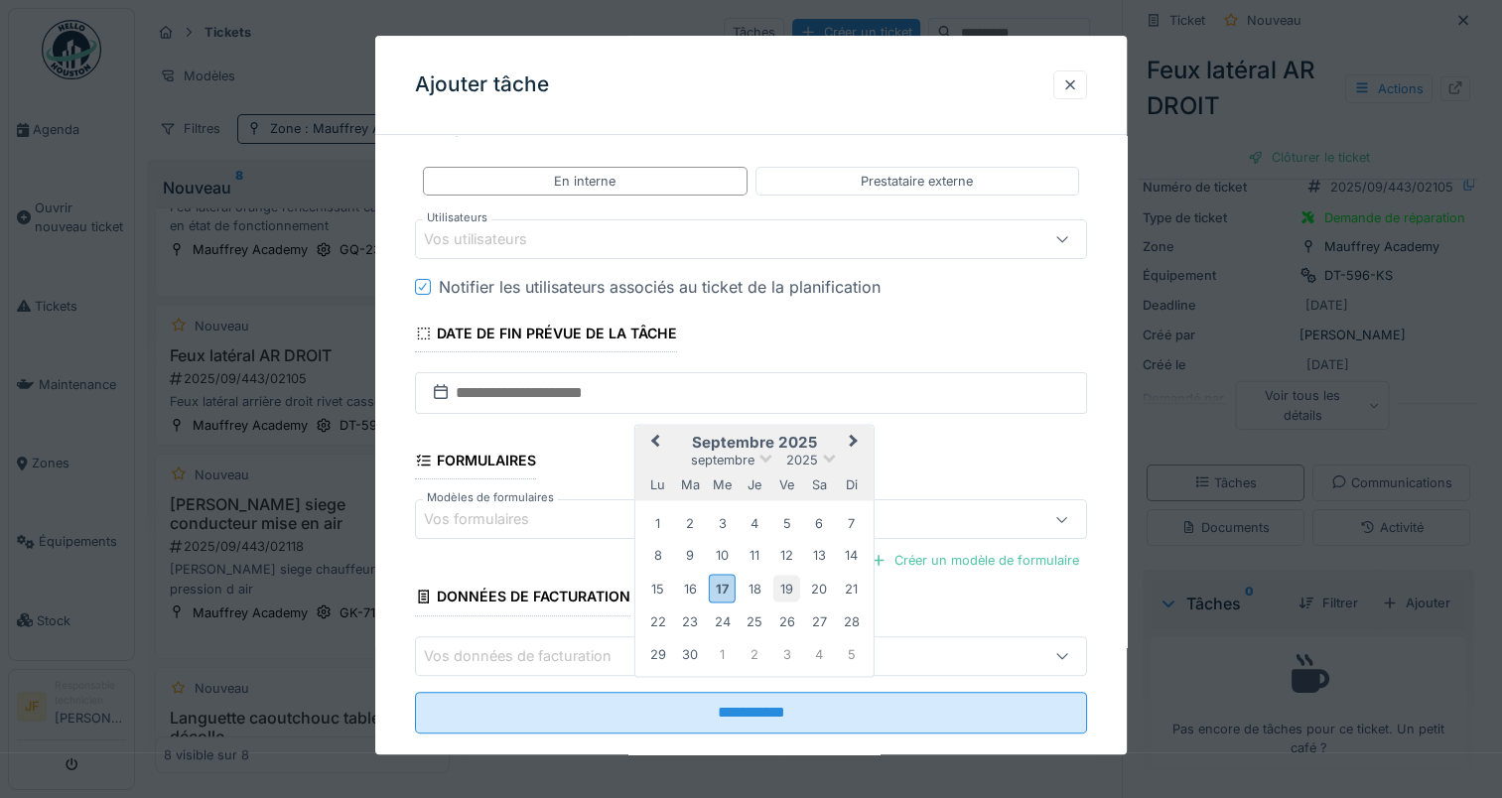
click at [782, 583] on div "19" at bounding box center [786, 588] width 27 height 27
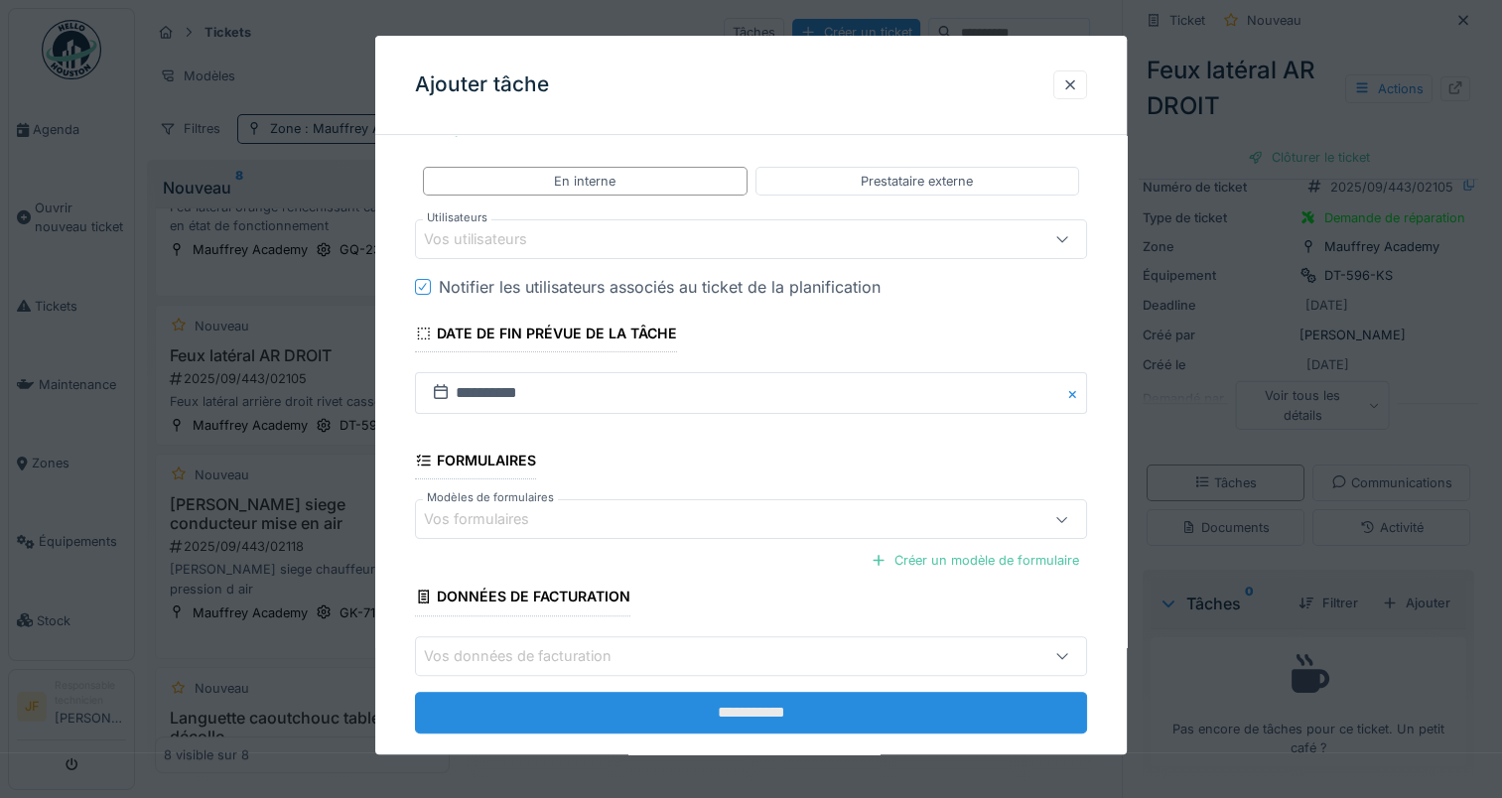
click at [759, 702] on input "**********" at bounding box center [751, 713] width 672 height 42
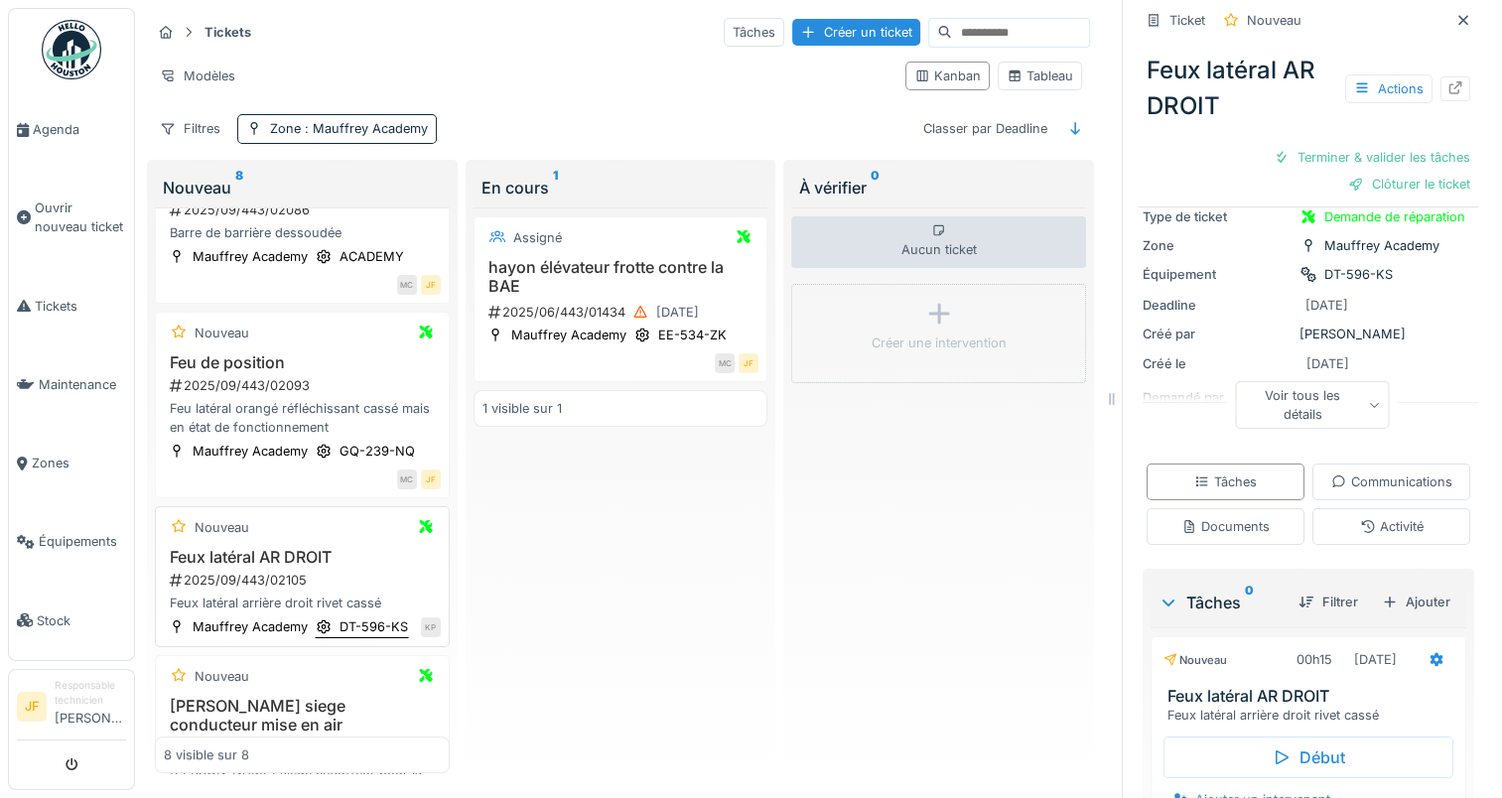
scroll to position [530, 0]
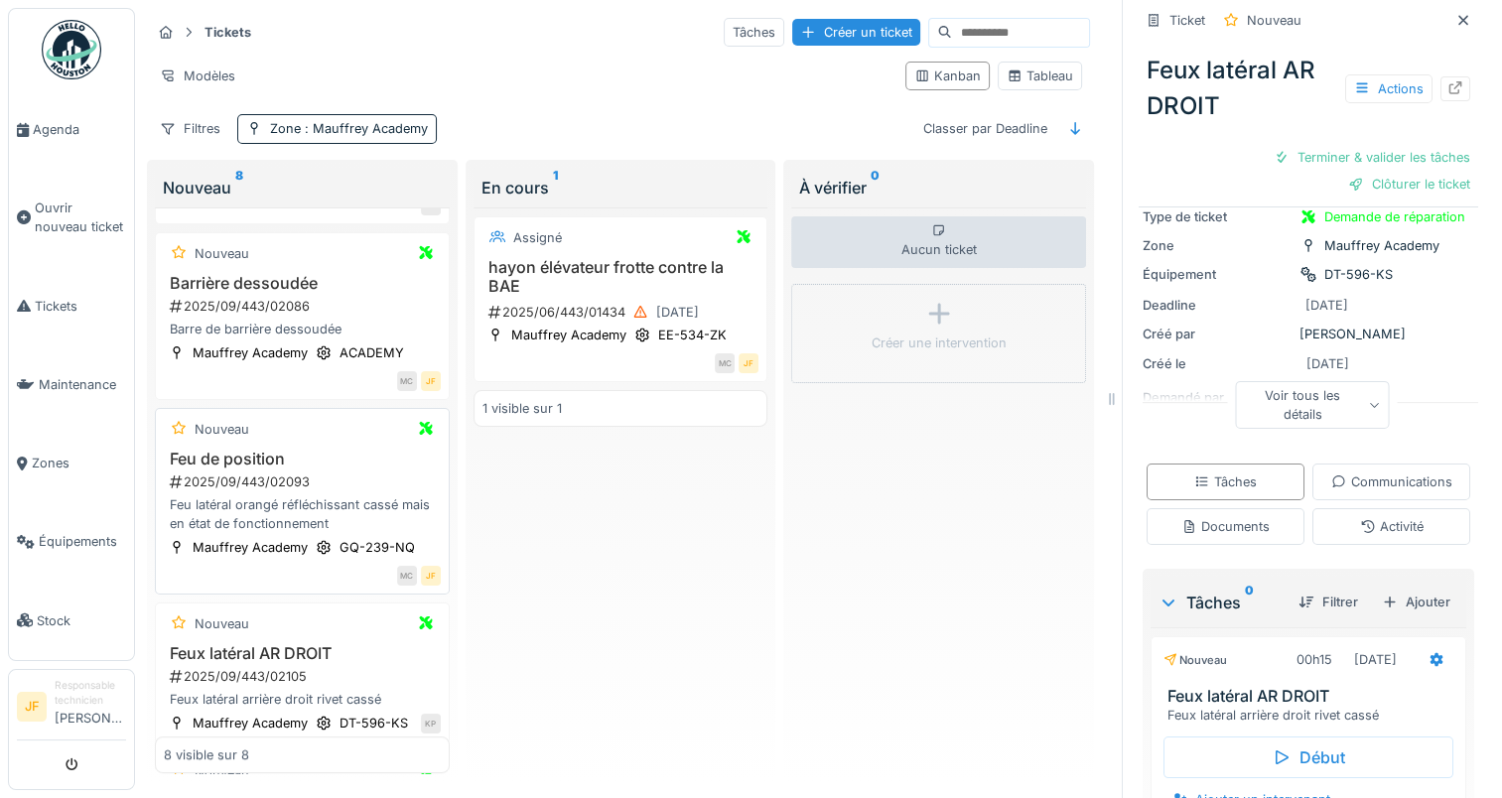
click at [238, 450] on h3 "Feu de position" at bounding box center [302, 459] width 277 height 19
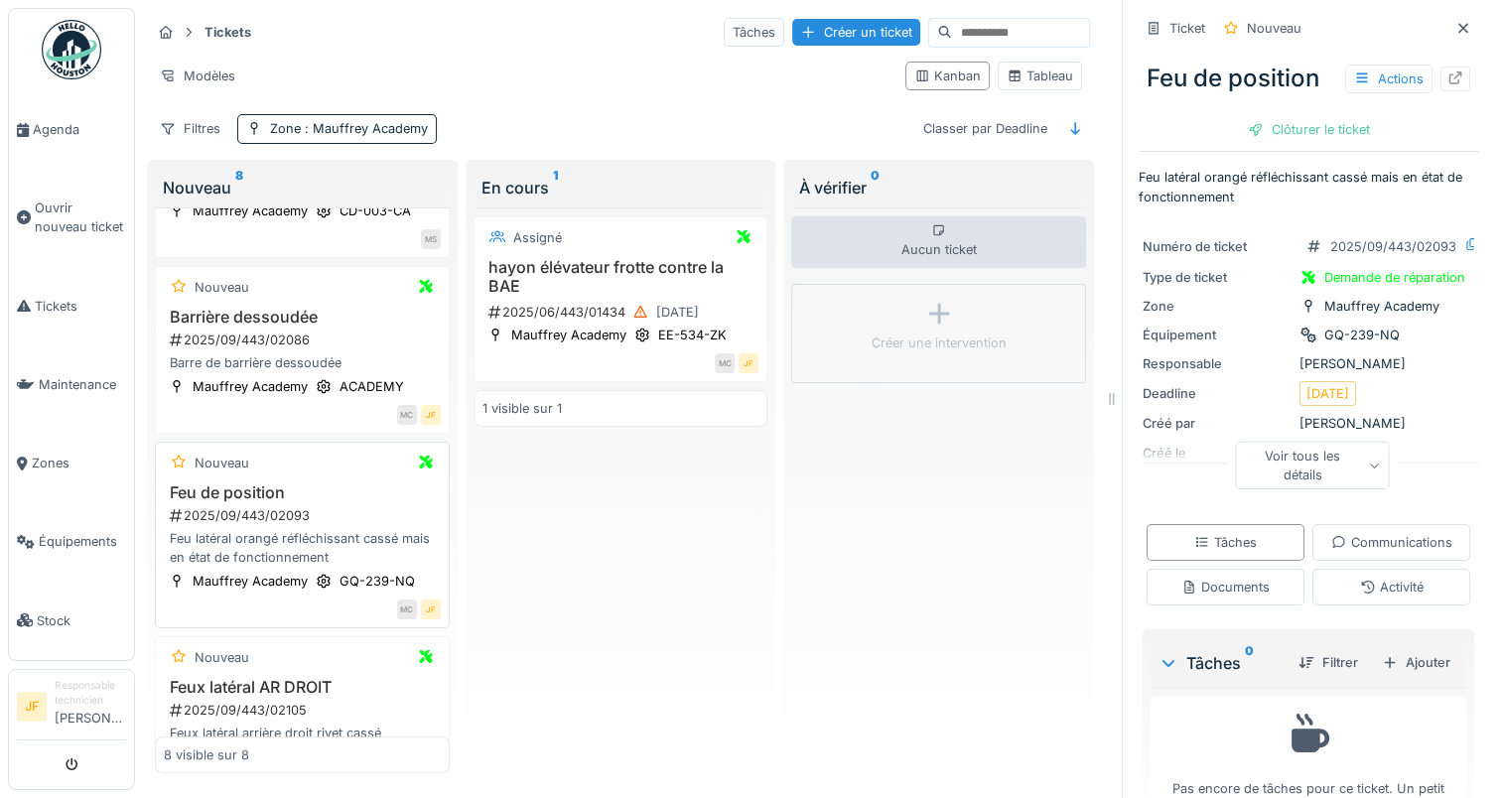
scroll to position [695, 0]
